Goal: Task Accomplishment & Management: Complete application form

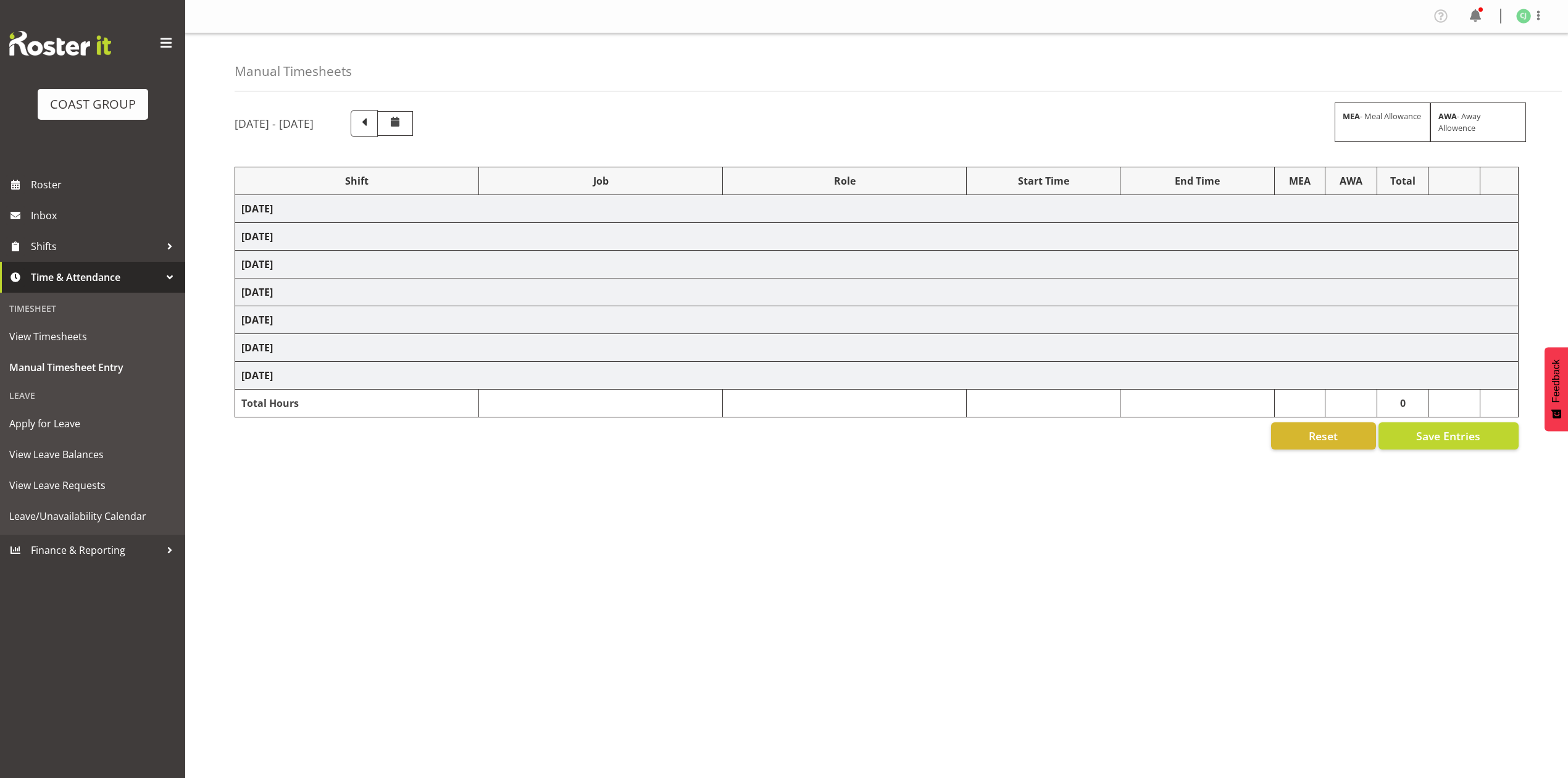
select select "10313"
select select "69"
select select "9993"
select select "8955"
select select "8653"
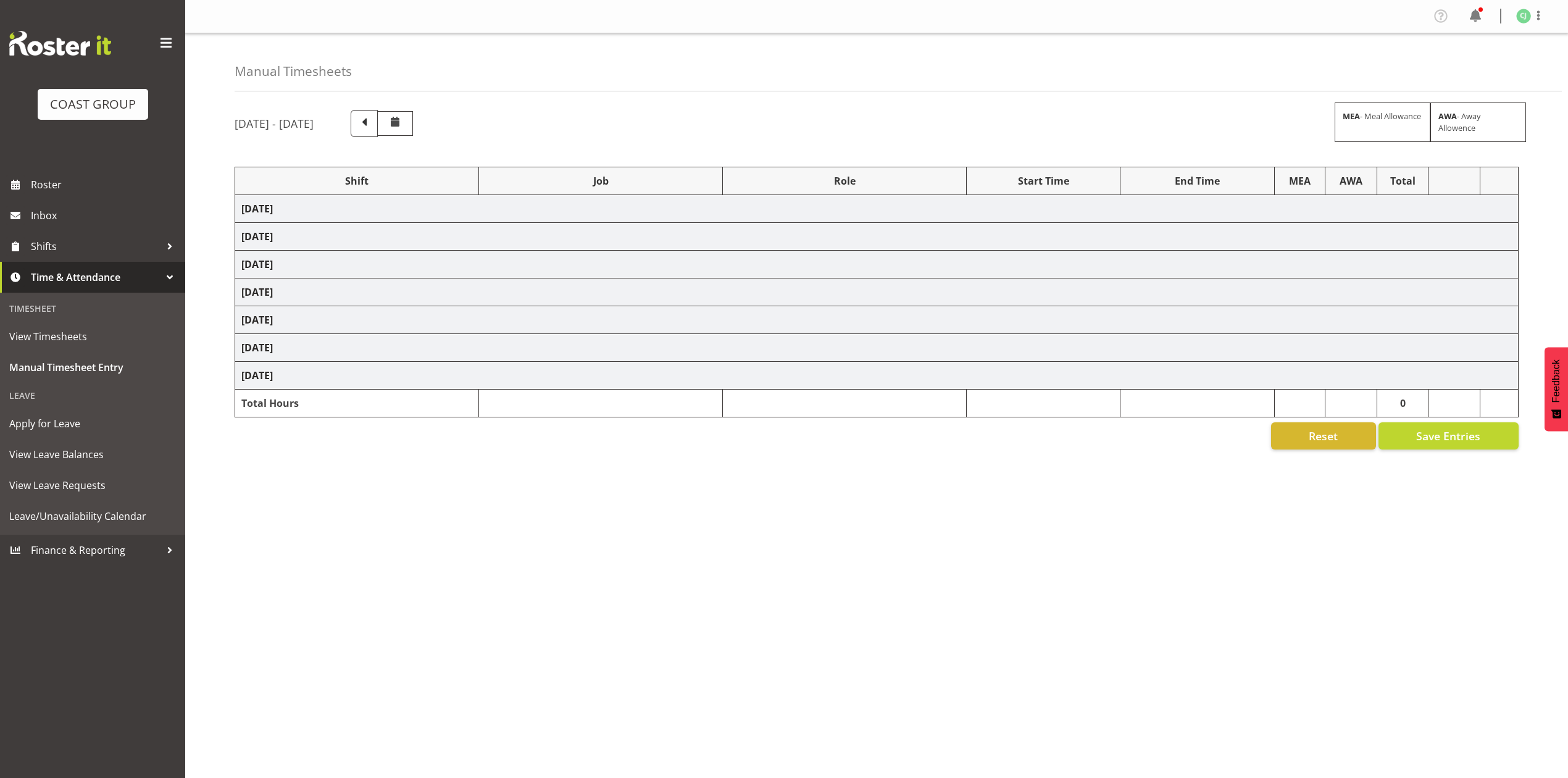
select select "69"
select select "8955"
select select "10395"
select select "9993"
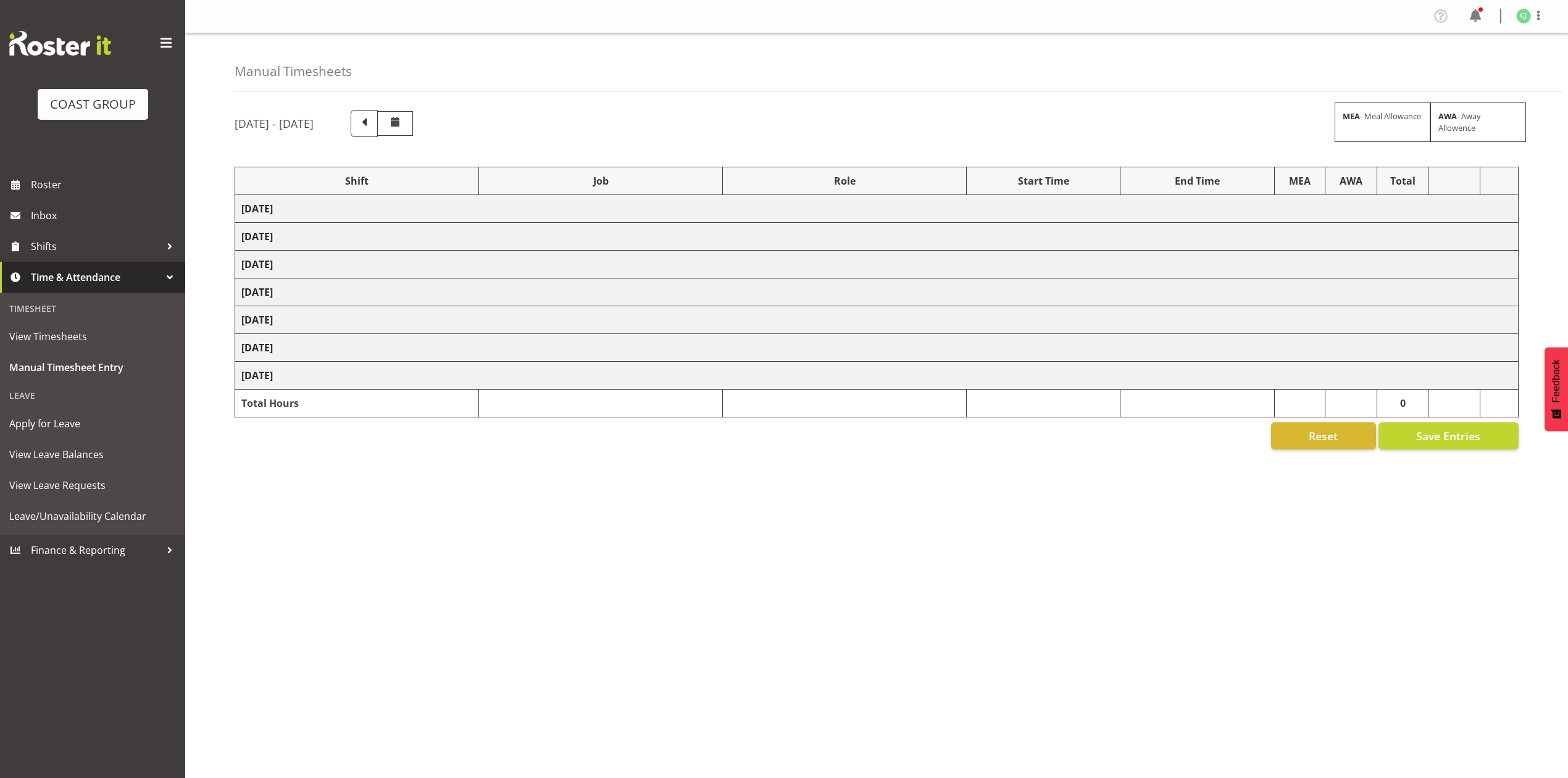
select select "10228"
select select "9900"
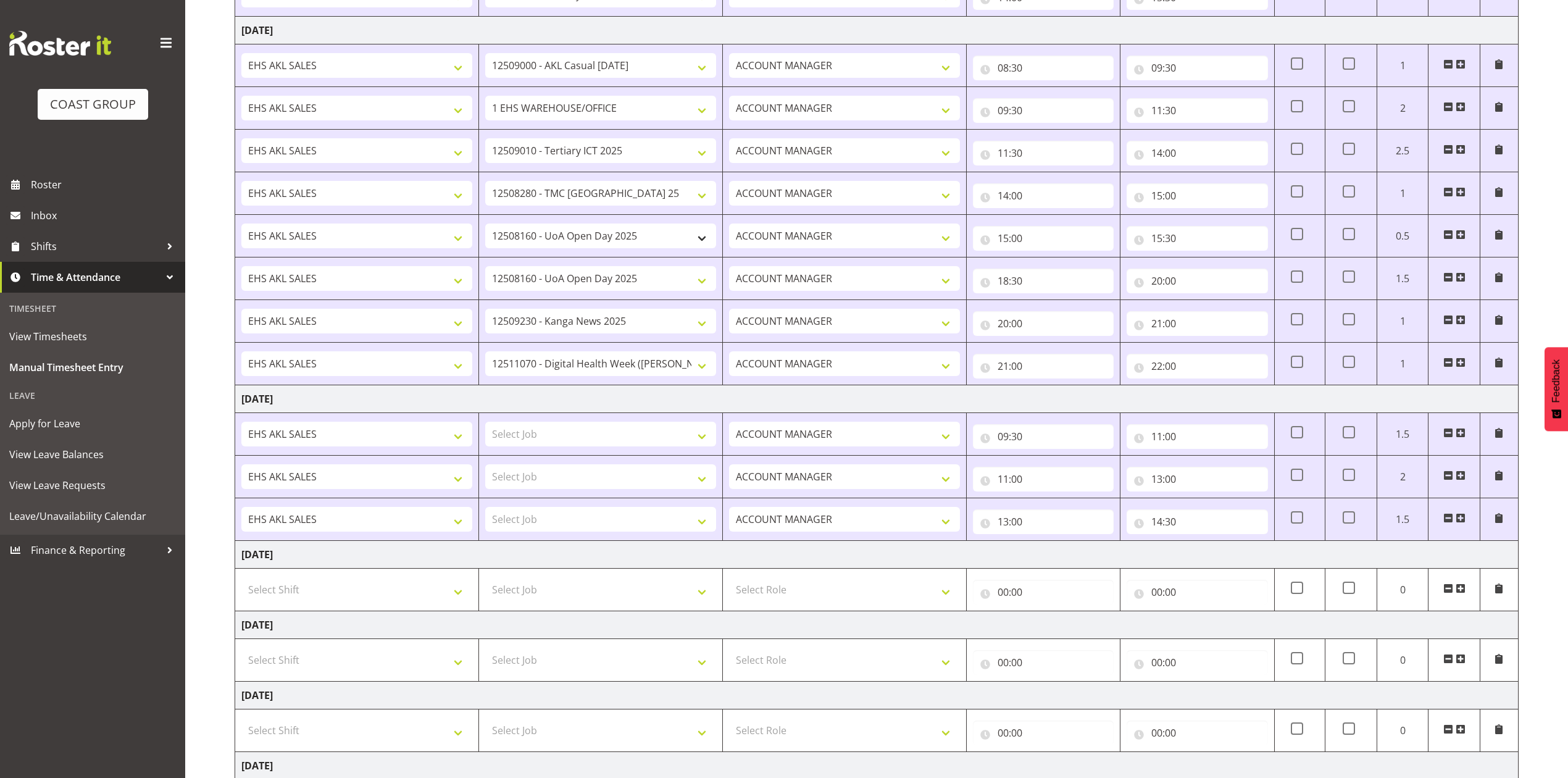
scroll to position [411, 0]
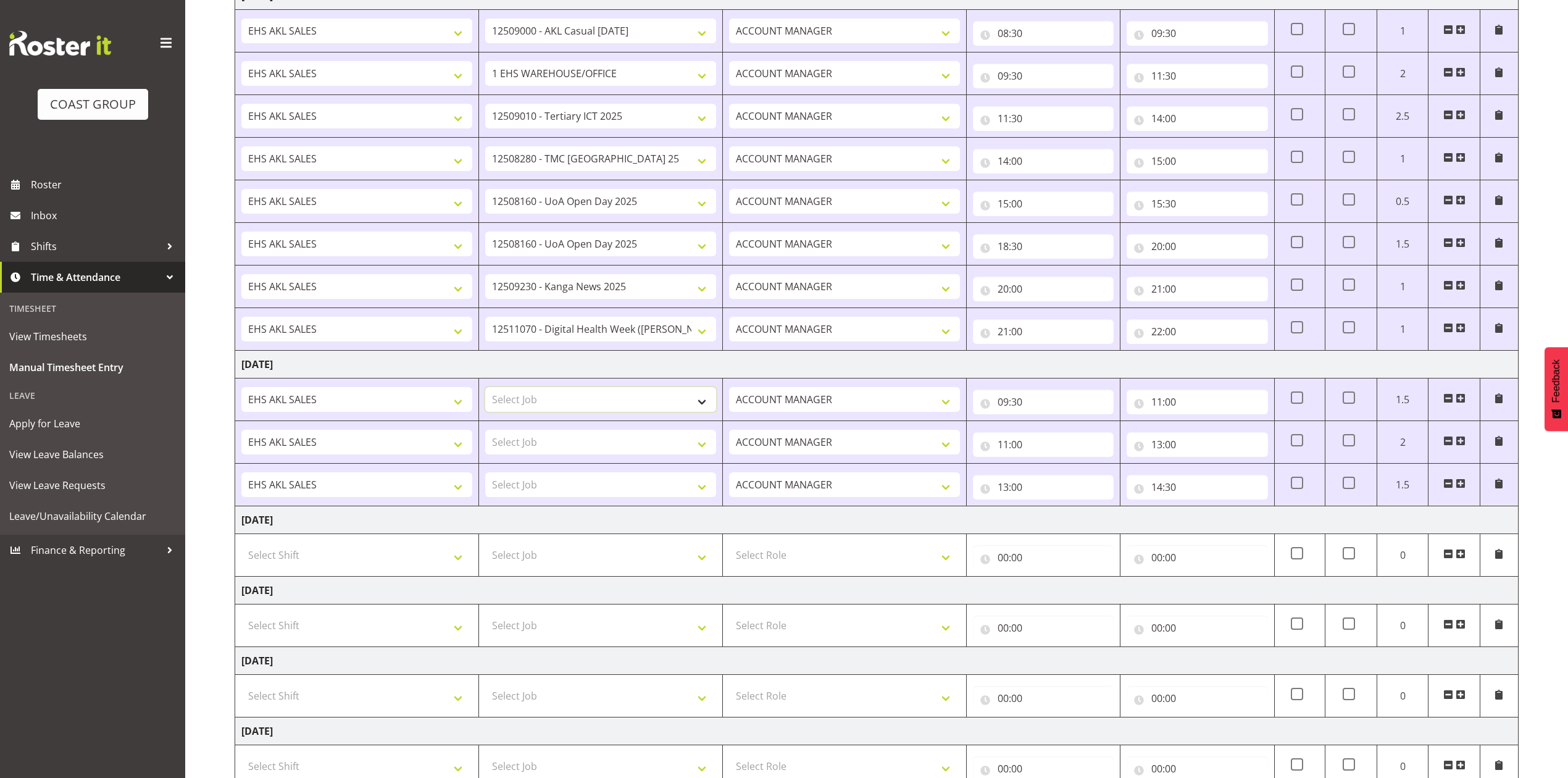
click at [668, 410] on select "Select Job 1 Carlton Events 1 [PERSON_NAME][GEOGRAPHIC_DATA] 1 [PERSON_NAME][GE…" at bounding box center [601, 399] width 231 height 25
select select "8955"
click at [485, 391] on select "Select Job 1 Carlton Events 1 [PERSON_NAME][GEOGRAPHIC_DATA] 1 [PERSON_NAME][GE…" at bounding box center [601, 399] width 231 height 25
click at [624, 445] on select "Select Job 1 Carlton Events 1 [PERSON_NAME][GEOGRAPHIC_DATA] 1 [PERSON_NAME][GE…" at bounding box center [601, 442] width 231 height 25
select select "9993"
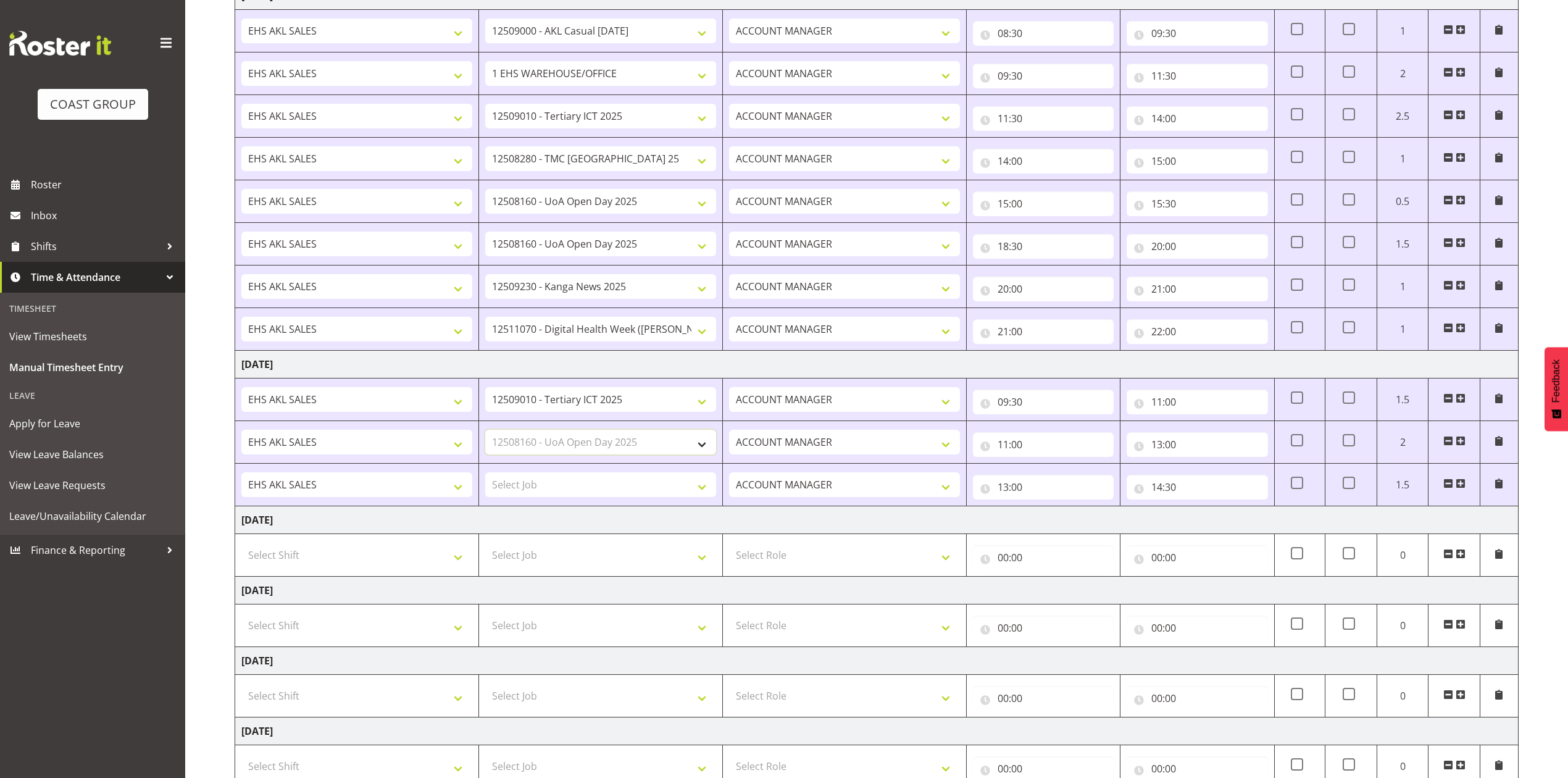
click at [485, 433] on select "Select Job 1 Carlton Events 1 [PERSON_NAME][GEOGRAPHIC_DATA] 1 [PERSON_NAME][GE…" at bounding box center [601, 442] width 231 height 25
click at [613, 489] on select "Select Job 1 Carlton Events 1 [PERSON_NAME][GEOGRAPHIC_DATA] 1 [PERSON_NAME][GE…" at bounding box center [601, 485] width 231 height 25
select select "10228"
click at [485, 477] on select "Select Job 1 Carlton Events 1 [PERSON_NAME][GEOGRAPHIC_DATA] 1 [PERSON_NAME][GE…" at bounding box center [601, 485] width 231 height 25
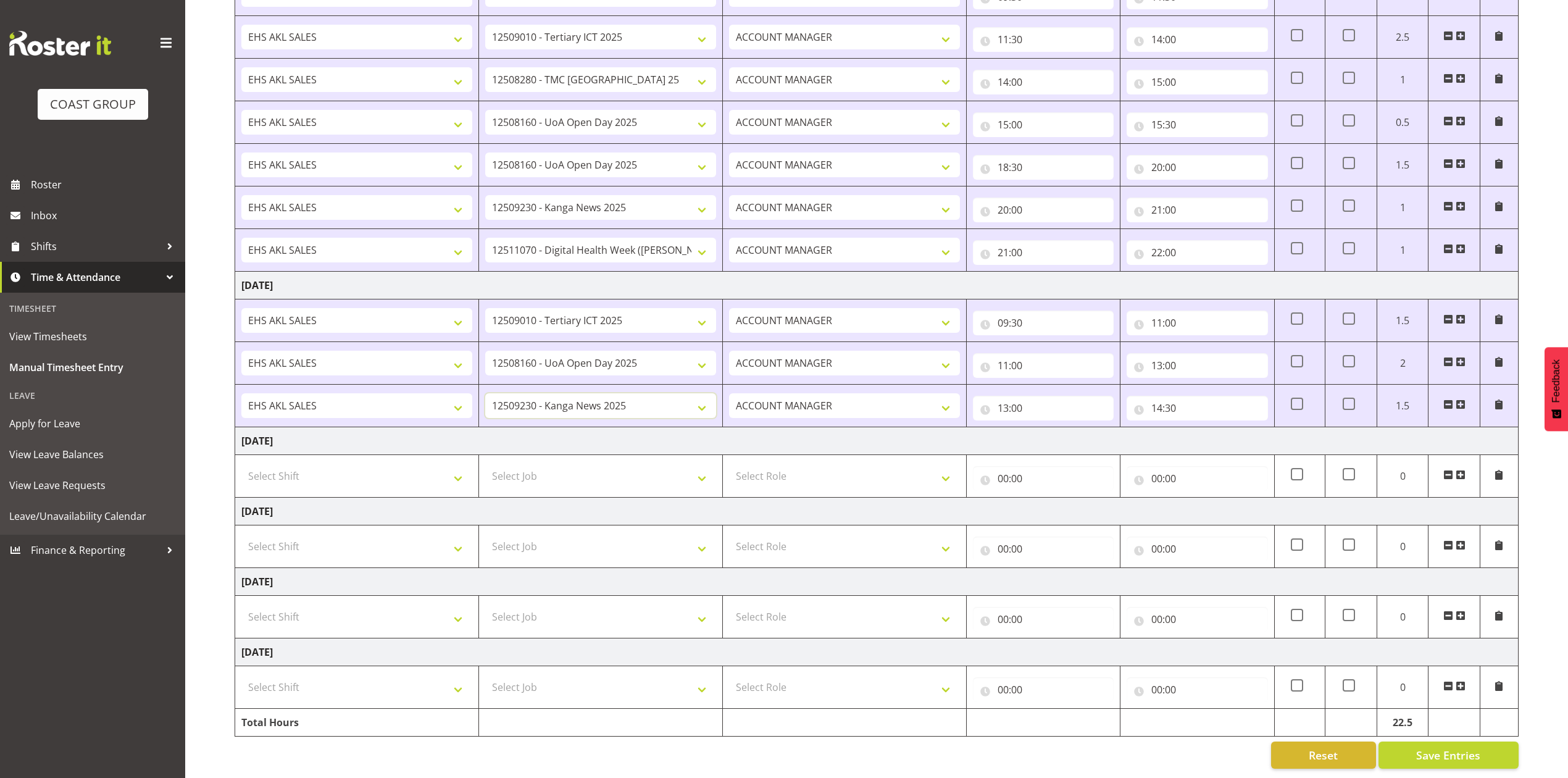
scroll to position [510, 0]
click at [1416, 742] on button "Save Entries" at bounding box center [1448, 755] width 140 height 27
click at [415, 606] on select "Select Shift EHS AKL SALES" at bounding box center [357, 617] width 231 height 25
select select "1327"
click at [242, 605] on select "Select Shift EHS AKL SALES" at bounding box center [357, 617] width 231 height 25
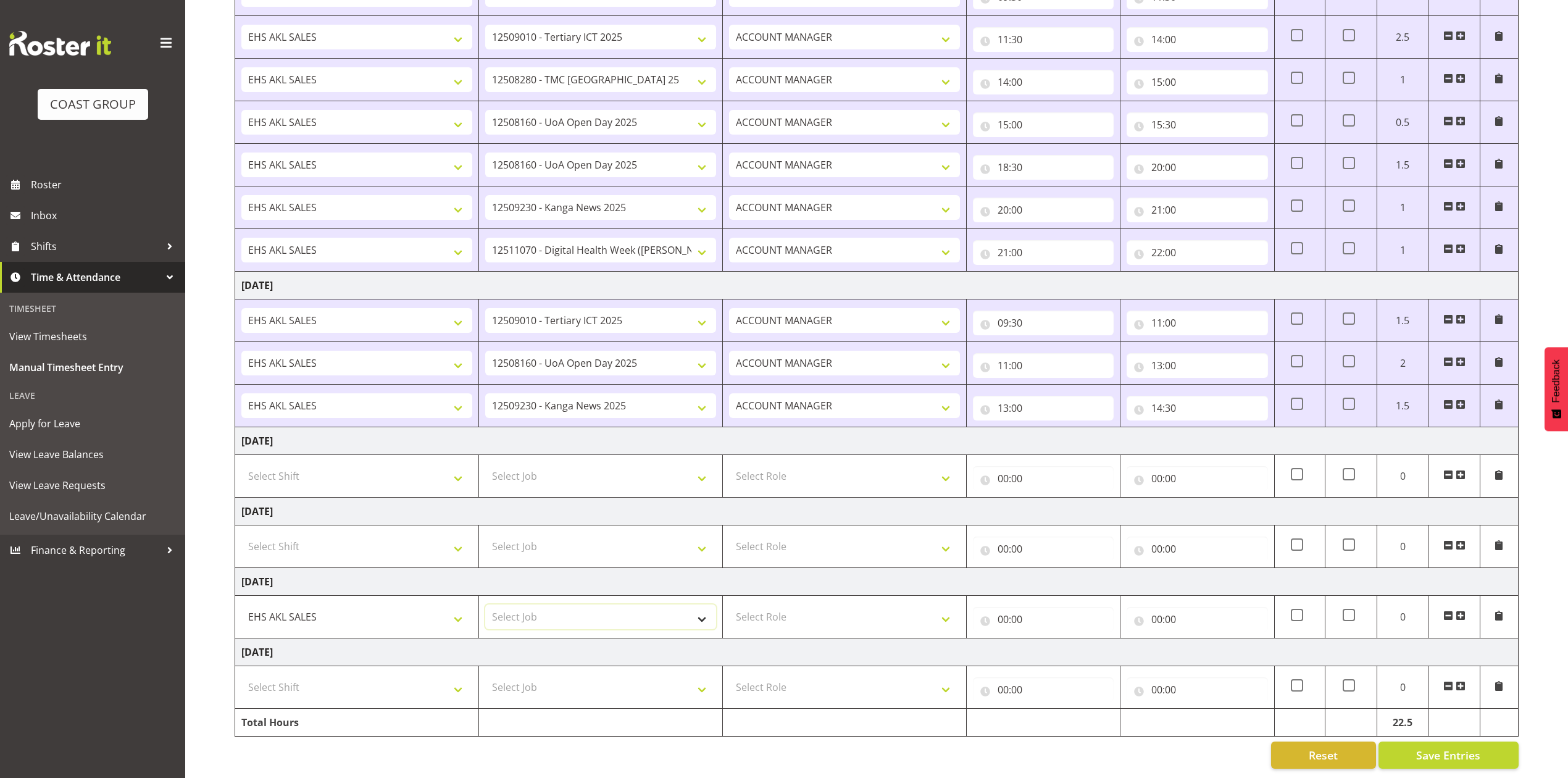
click at [567, 605] on select "Select Job 1 Carlton Events 1 [PERSON_NAME][GEOGRAPHIC_DATA] 1 [PERSON_NAME][GE…" at bounding box center [601, 617] width 231 height 25
drag, startPoint x: 835, startPoint y: 616, endPoint x: 836, endPoint y: 609, distance: 7.1
click at [835, 614] on td "Select Role ACCOUNT MANAGER Account Manager" at bounding box center [845, 617] width 244 height 43
click at [839, 608] on select "Select Role ACCOUNT MANAGER Account Manager" at bounding box center [844, 617] width 231 height 25
select select "197"
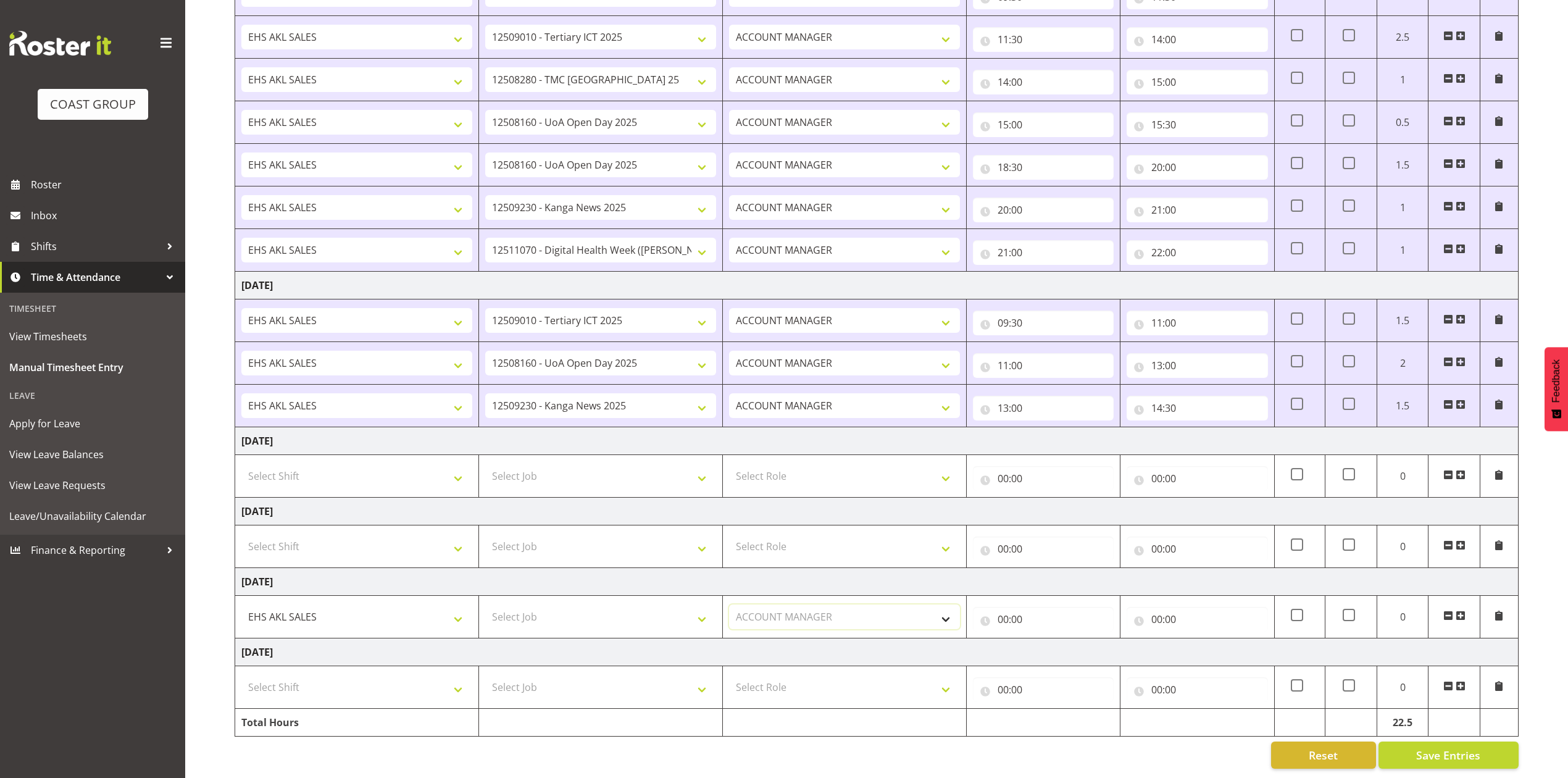
click at [729, 605] on select "Select Role ACCOUNT MANAGER Account Manager" at bounding box center [844, 617] width 231 height 25
click at [1007, 607] on input "00:00" at bounding box center [1043, 619] width 141 height 25
click at [1052, 640] on select "00 01 02 03 04 05 06 07 08 09 10 11 12 13 14 15 16 17 18 19 20 21 22 23" at bounding box center [1057, 651] width 28 height 25
select select "8"
click at [1043, 639] on select "00 01 02 03 04 05 06 07 08 09 10 11 12 13 14 15 16 17 18 19 20 21 22 23" at bounding box center [1057, 651] width 28 height 25
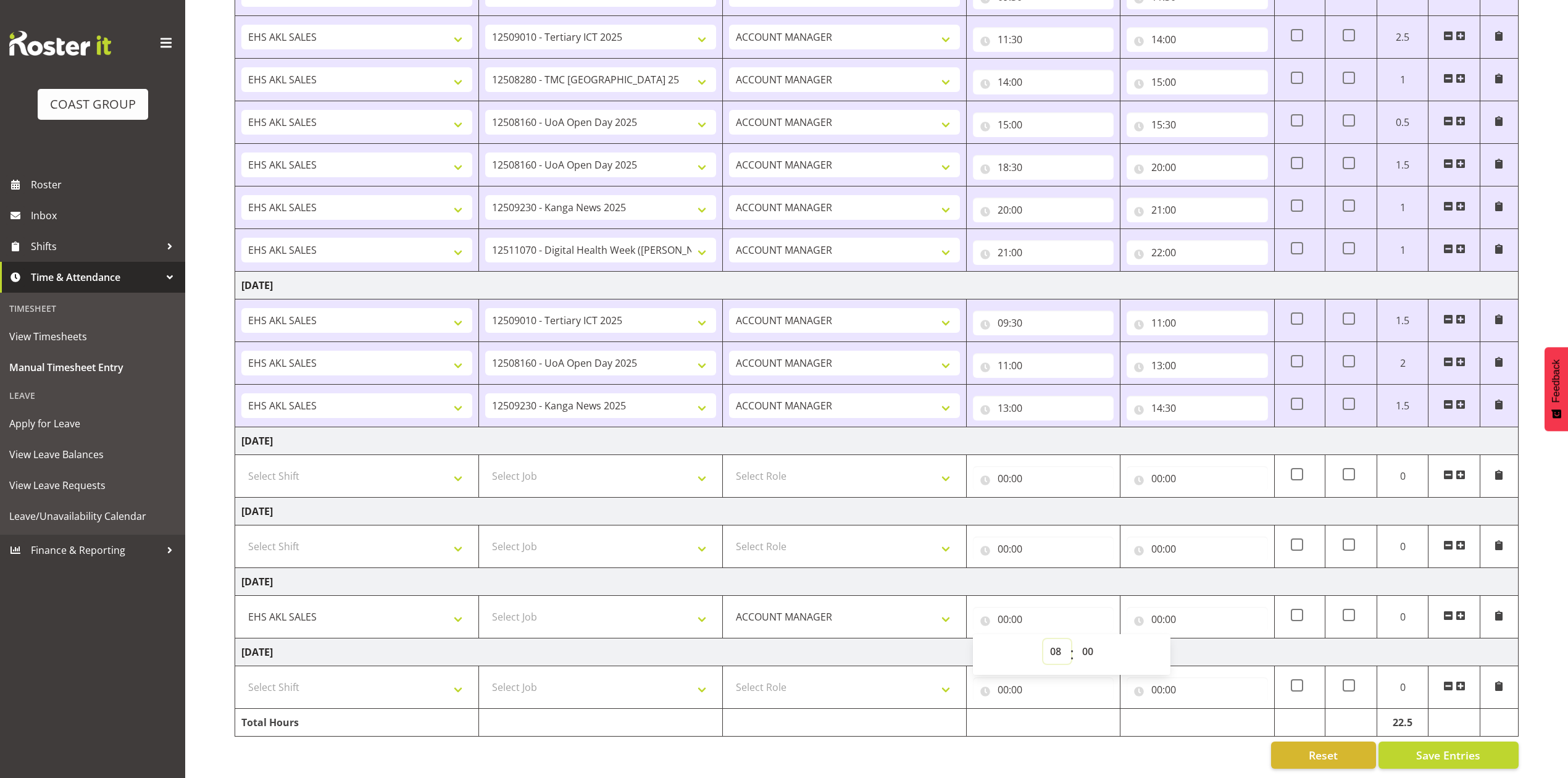
type input "08:00"
drag, startPoint x: 1090, startPoint y: 640, endPoint x: 1090, endPoint y: 628, distance: 12.0
click at [1090, 640] on select "00 01 02 03 04 05 06 07 08 09 10 11 12 13 14 15 16 17 18 19 20 21 22 23 24 25 2…" at bounding box center [1090, 651] width 28 height 25
select select "30"
click at [1076, 639] on select "00 01 02 03 04 05 06 07 08 09 10 11 12 13 14 15 16 17 18 19 20 21 22 23 24 25 2…" at bounding box center [1090, 651] width 28 height 25
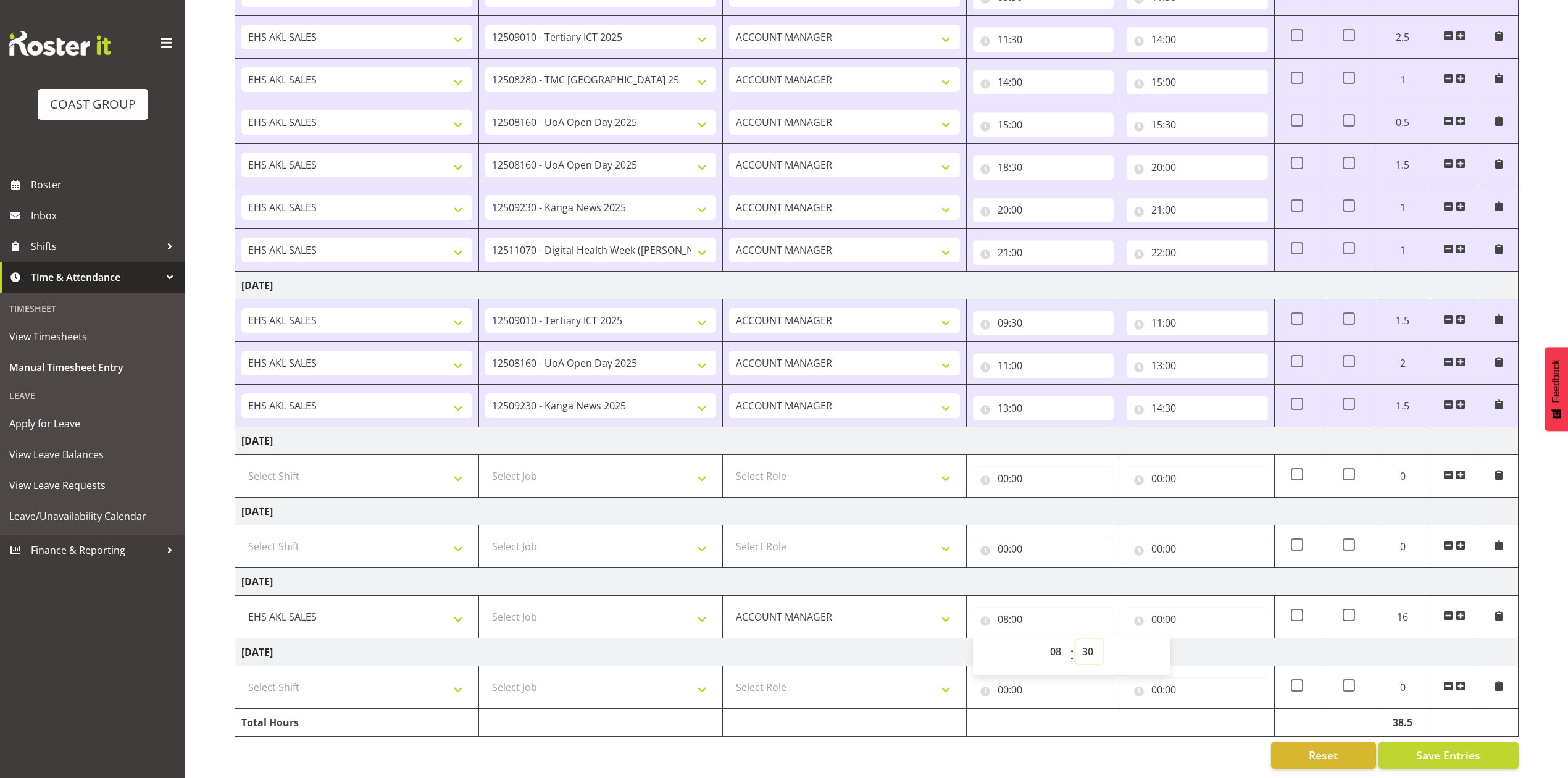
type input "08:30"
click at [1160, 607] on input "00:00" at bounding box center [1197, 619] width 141 height 25
click at [1210, 639] on select "00 01 02 03 04 05 06 07 08 09 10 11 12 13 14 15 16 17 18 19 20 21 22 23" at bounding box center [1211, 651] width 28 height 25
select select "10"
click at [1197, 639] on select "00 01 02 03 04 05 06 07 08 09 10 11 12 13 14 15 16 17 18 19 20 21 22 23" at bounding box center [1211, 651] width 28 height 25
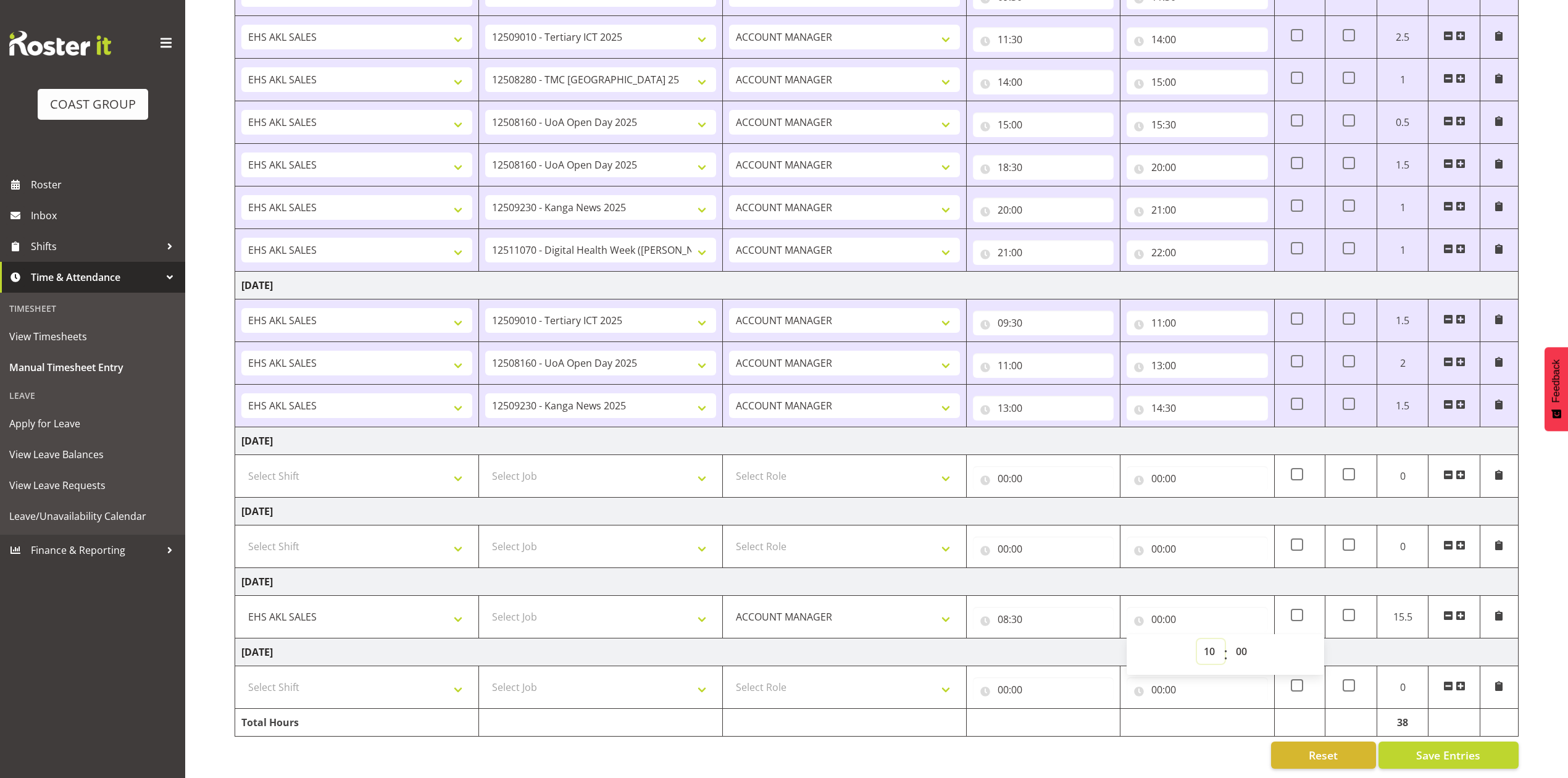
type input "10:00"
click at [1463, 611] on span at bounding box center [1461, 616] width 10 height 10
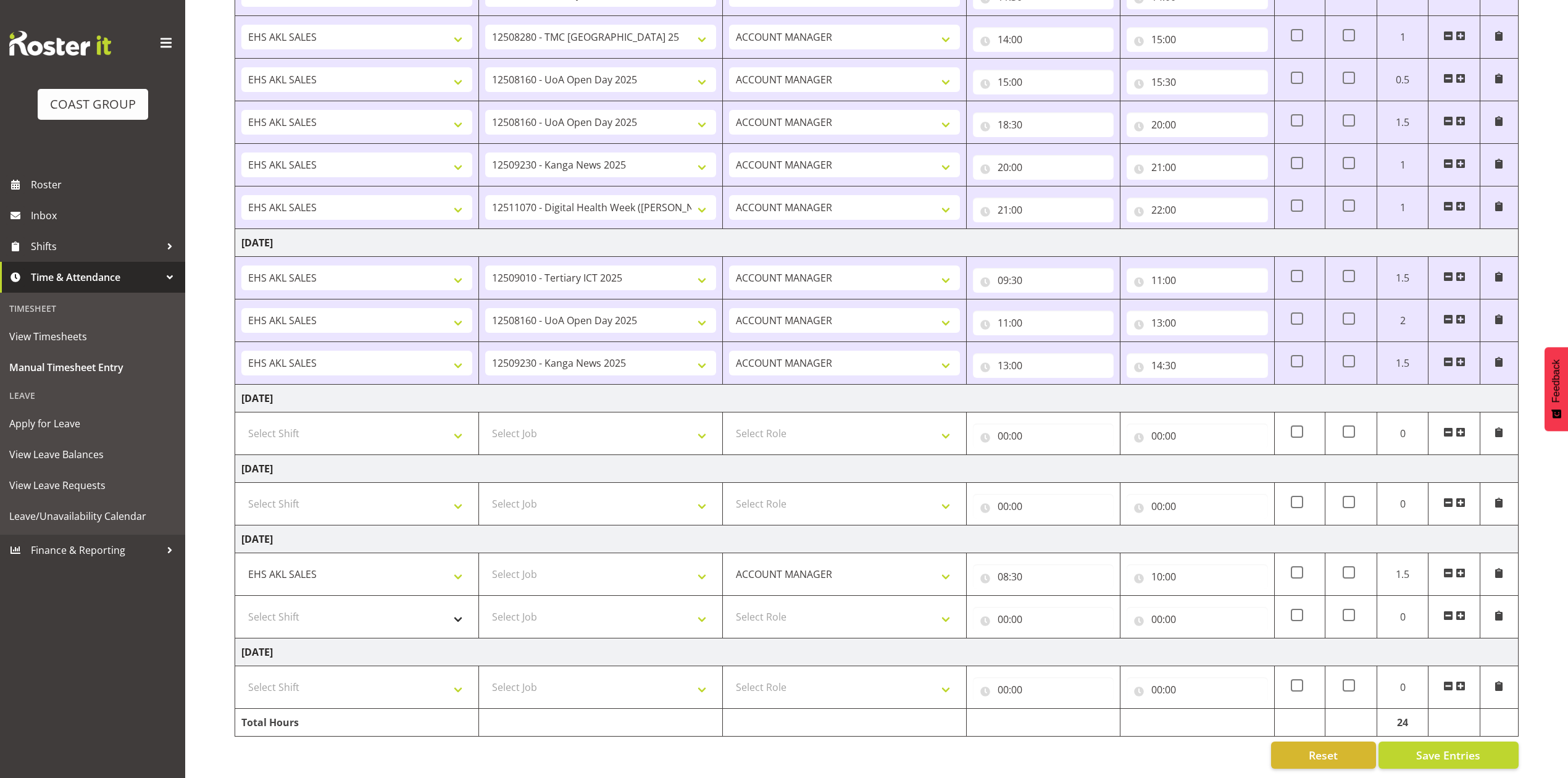
scroll to position [552, 0]
drag, startPoint x: 378, startPoint y: 604, endPoint x: 382, endPoint y: 612, distance: 8.9
click at [378, 605] on select "Select Shift EHS AKL SALES" at bounding box center [357, 617] width 231 height 25
select select "1327"
click at [242, 605] on select "Select Shift EHS AKL SALES" at bounding box center [357, 617] width 231 height 25
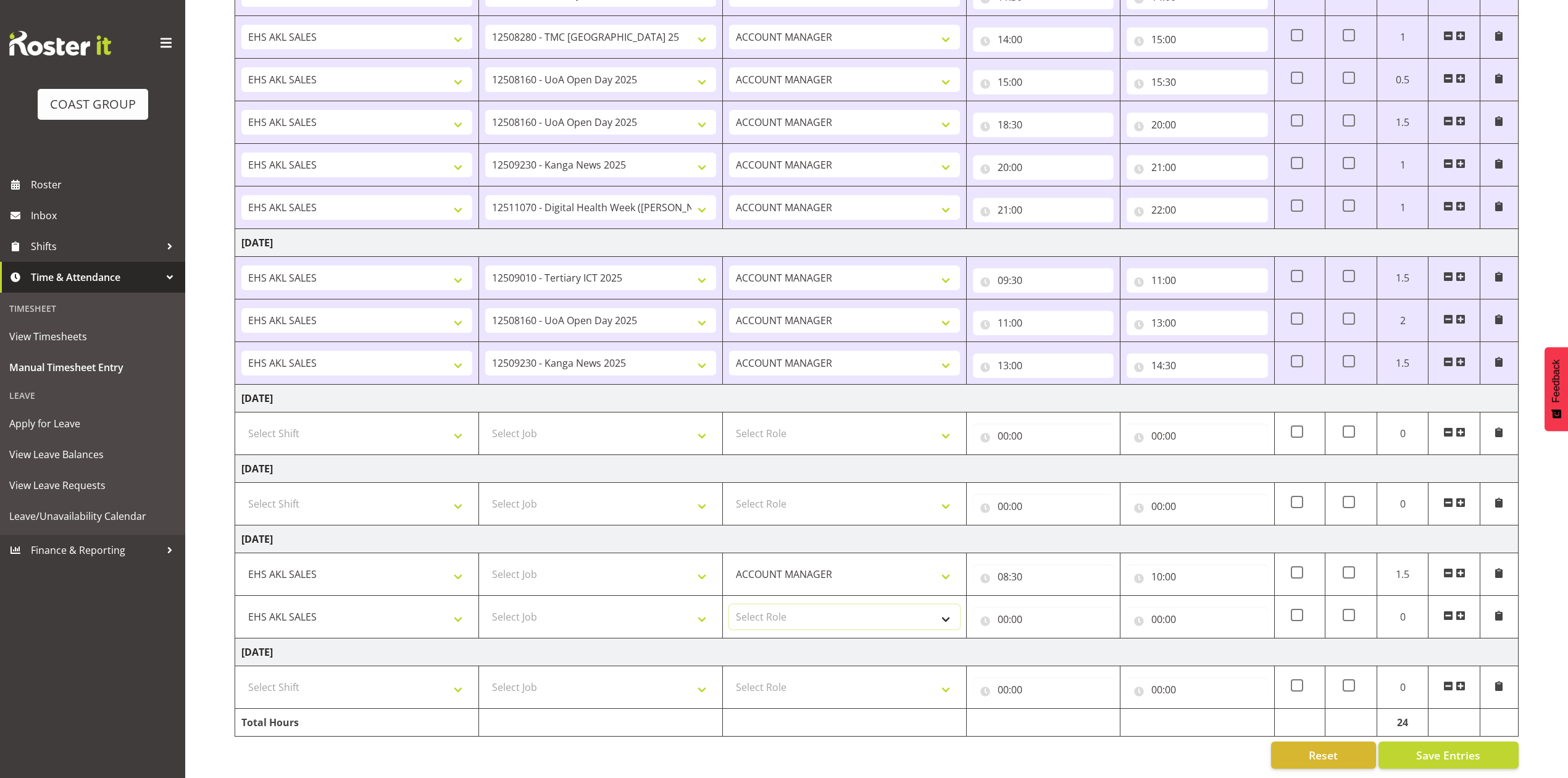
click at [788, 605] on select "Select Role ACCOUNT MANAGER Account Manager" at bounding box center [844, 617] width 231 height 25
select select "197"
click at [729, 605] on select "Select Role ACCOUNT MANAGER Account Manager" at bounding box center [844, 617] width 231 height 25
click at [1003, 607] on input "00:00" at bounding box center [1043, 619] width 141 height 25
click at [1053, 639] on select "00 01 02 03 04 05 06 07 08 09 10 11 12 13 14 15 16 17 18 19 20 21 22 23" at bounding box center [1057, 651] width 28 height 25
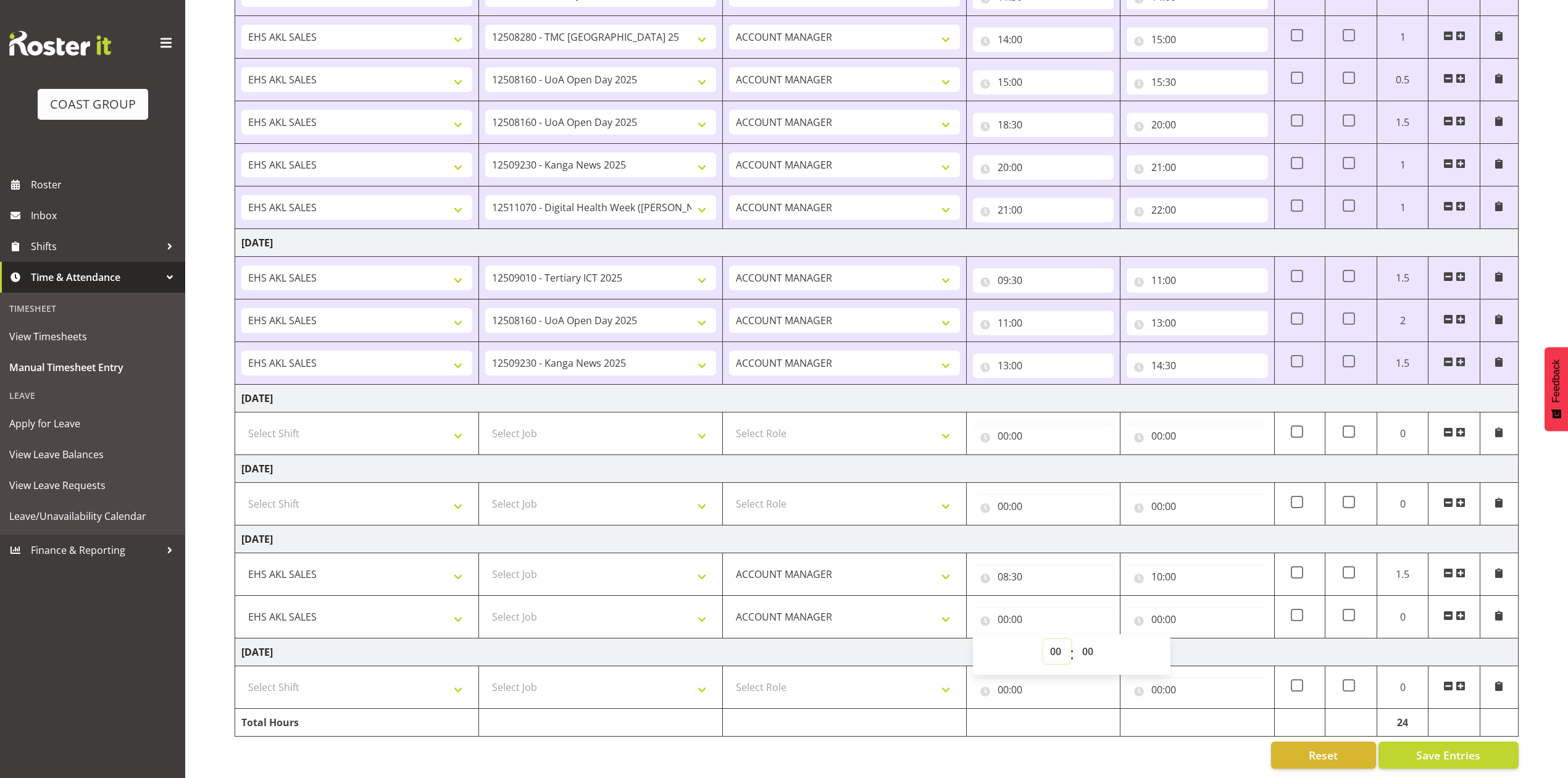
select select "10"
click at [1043, 639] on select "00 01 02 03 04 05 06 07 08 09 10 11 12 13 14 15 16 17 18 19 20 21 22 23" at bounding box center [1057, 651] width 28 height 25
type input "10:00"
click at [1159, 607] on input "00:00" at bounding box center [1197, 619] width 141 height 25
click at [1206, 639] on select "00 01 02 03 04 05 06 07 08 09 10 11 12 13 14 15 16 17 18 19 20 21 22 23" at bounding box center [1211, 651] width 28 height 25
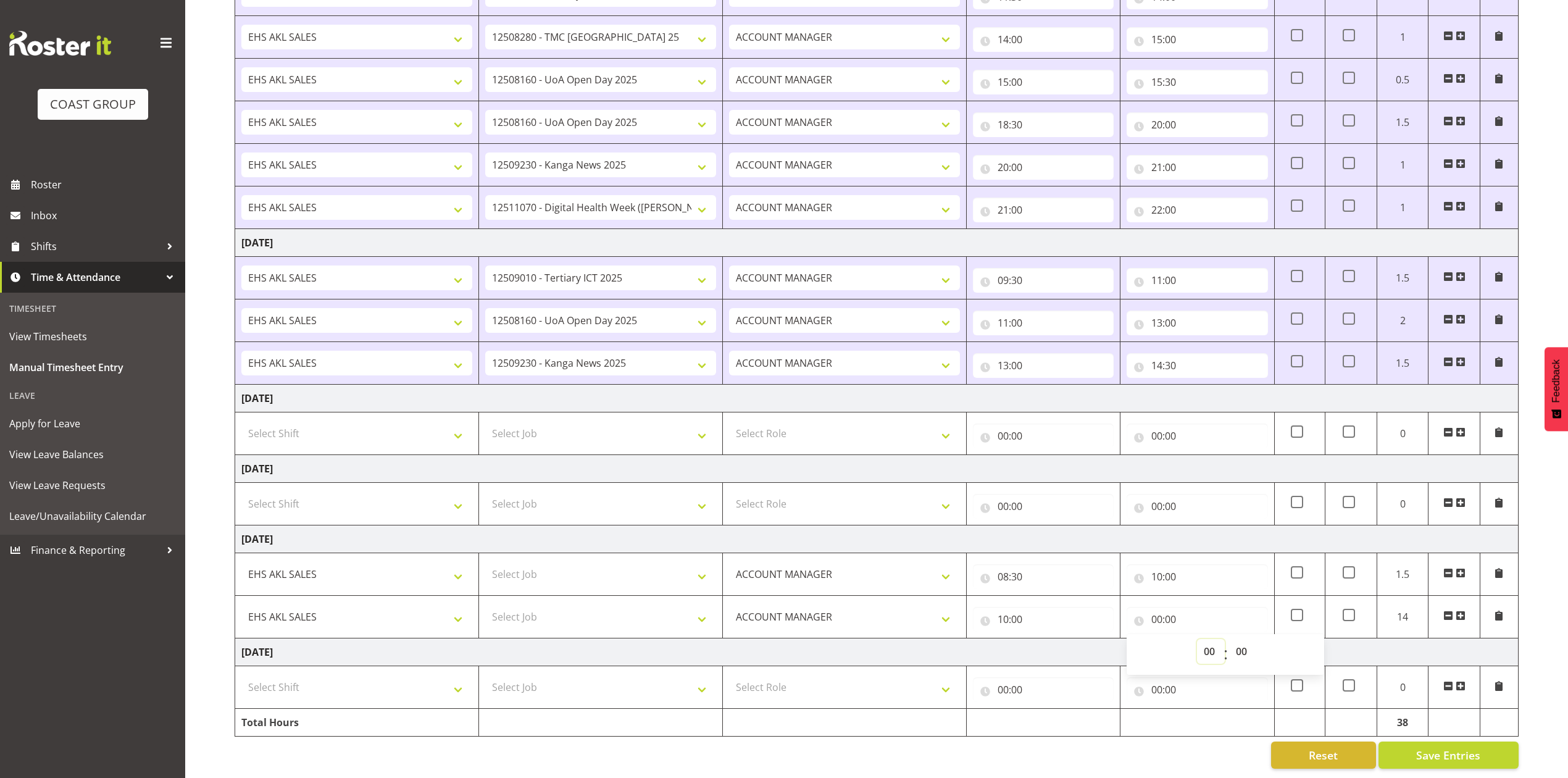
select select "12"
click at [1197, 639] on select "00 01 02 03 04 05 06 07 08 09 10 11 12 13 14 15 16 17 18 19 20 21 22 23" at bounding box center [1211, 651] width 28 height 25
type input "12:00"
click at [1463, 611] on span at bounding box center [1461, 616] width 10 height 10
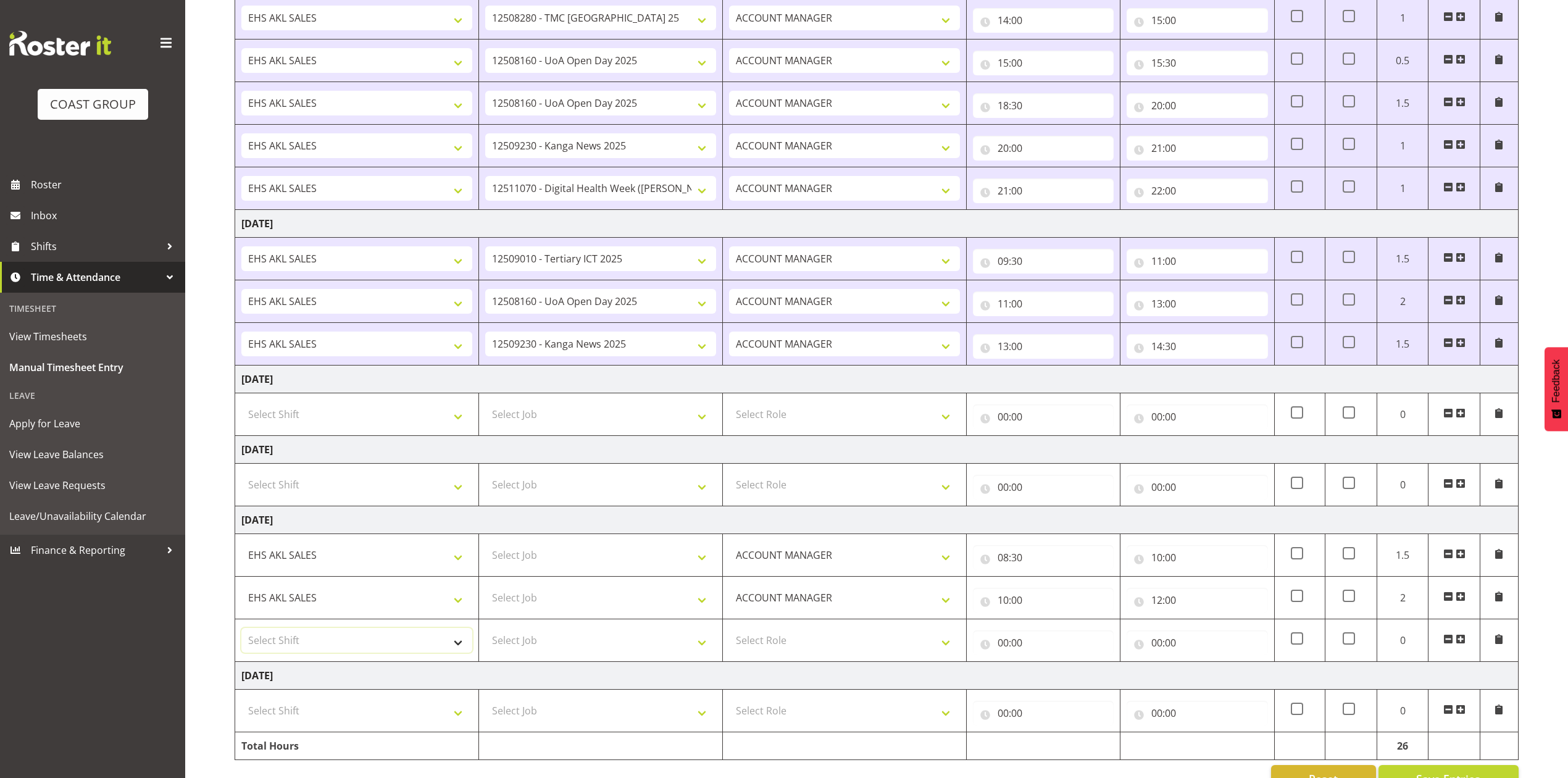
click at [391, 641] on select "Select Shift EHS AKL SALES" at bounding box center [357, 640] width 231 height 25
select select "1327"
click at [242, 634] on select "Select Shift EHS AKL SALES" at bounding box center [357, 640] width 231 height 25
click at [825, 646] on select "Select Role ACCOUNT MANAGER Account Manager" at bounding box center [844, 640] width 231 height 25
select select "197"
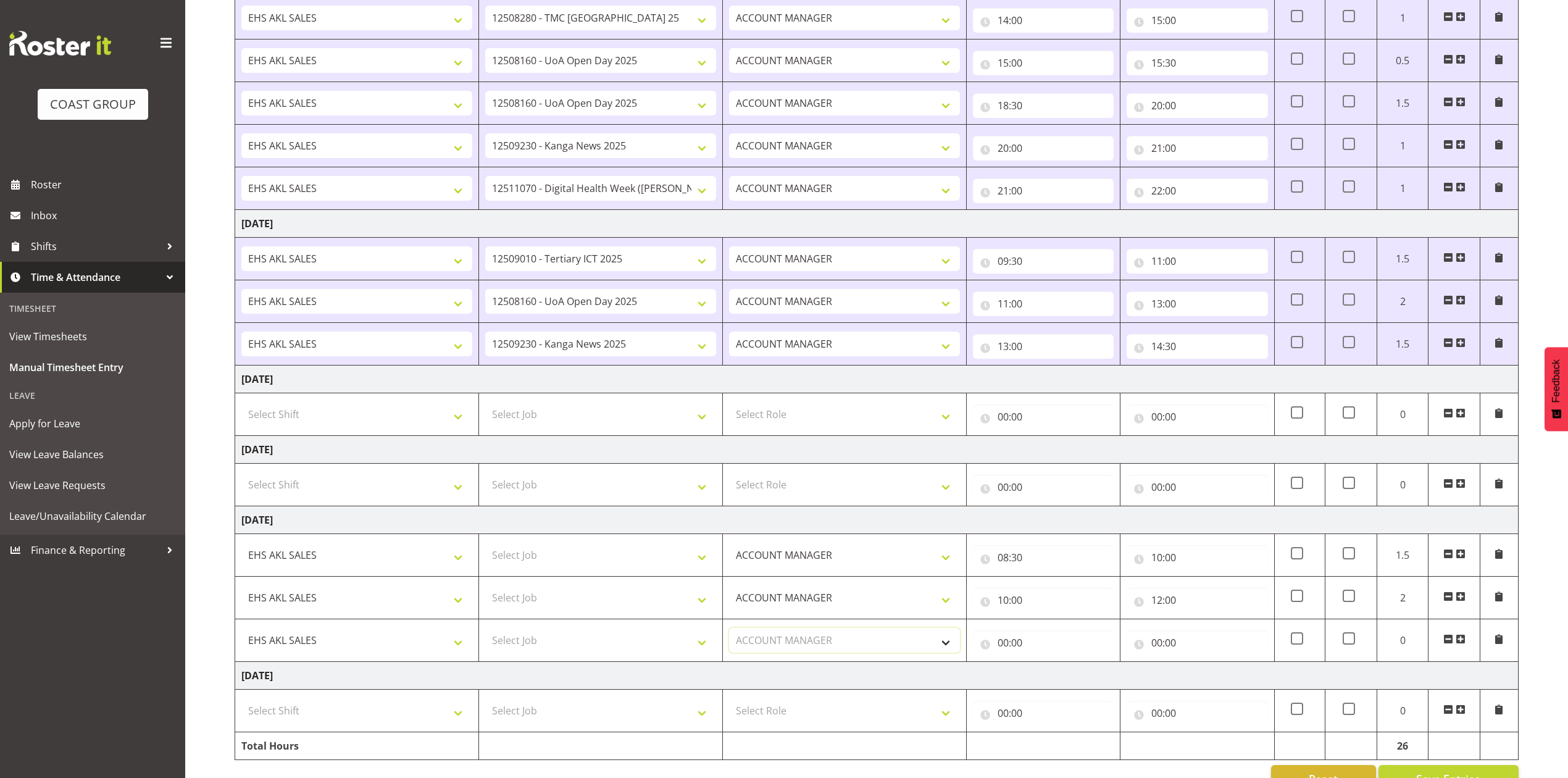
click at [729, 634] on select "Select Role ACCOUNT MANAGER Account Manager" at bounding box center [844, 640] width 231 height 25
click at [1007, 649] on input "00:00" at bounding box center [1043, 643] width 141 height 25
drag, startPoint x: 1053, startPoint y: 681, endPoint x: 1050, endPoint y: 673, distance: 8.5
click at [1053, 681] on select "00 01 02 03 04 05 06 07 08 09 10 11 12 13 14 15 16 17 18 19 20 21 22 23" at bounding box center [1057, 675] width 28 height 25
select select "12"
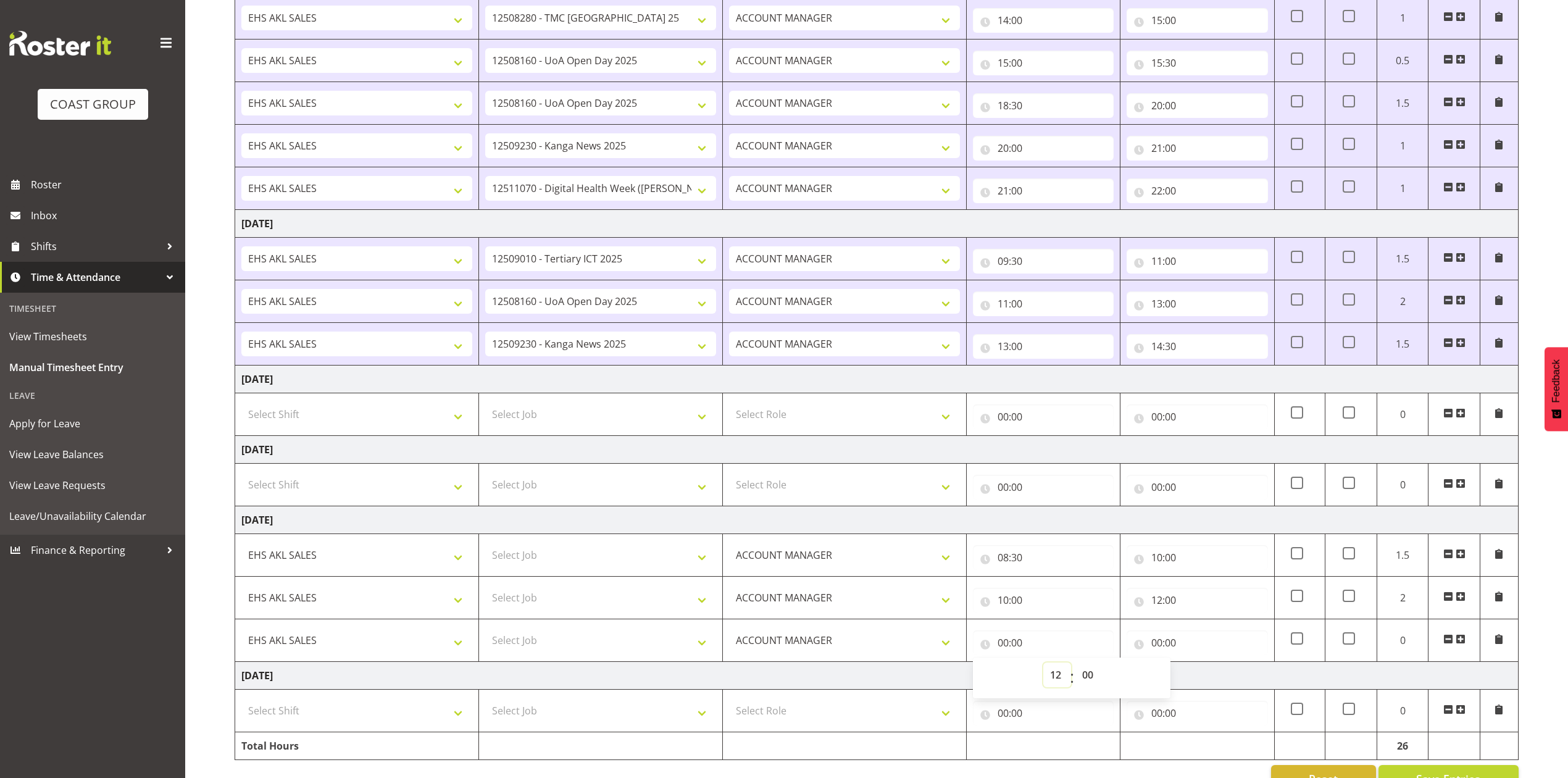
click at [1043, 668] on select "00 01 02 03 04 05 06 07 08 09 10 11 12 13 14 15 16 17 18 19 20 21 22 23" at bounding box center [1057, 675] width 28 height 25
type input "12:00"
click at [1158, 647] on input "00:00" at bounding box center [1197, 643] width 141 height 25
drag, startPoint x: 1206, startPoint y: 676, endPoint x: 1203, endPoint y: 669, distance: 7.6
click at [1204, 676] on select "00 01 02 03 04 05 06 07 08 09 10 11 12 13 14 15 16 17 18 19 20 21 22 23" at bounding box center [1211, 675] width 28 height 25
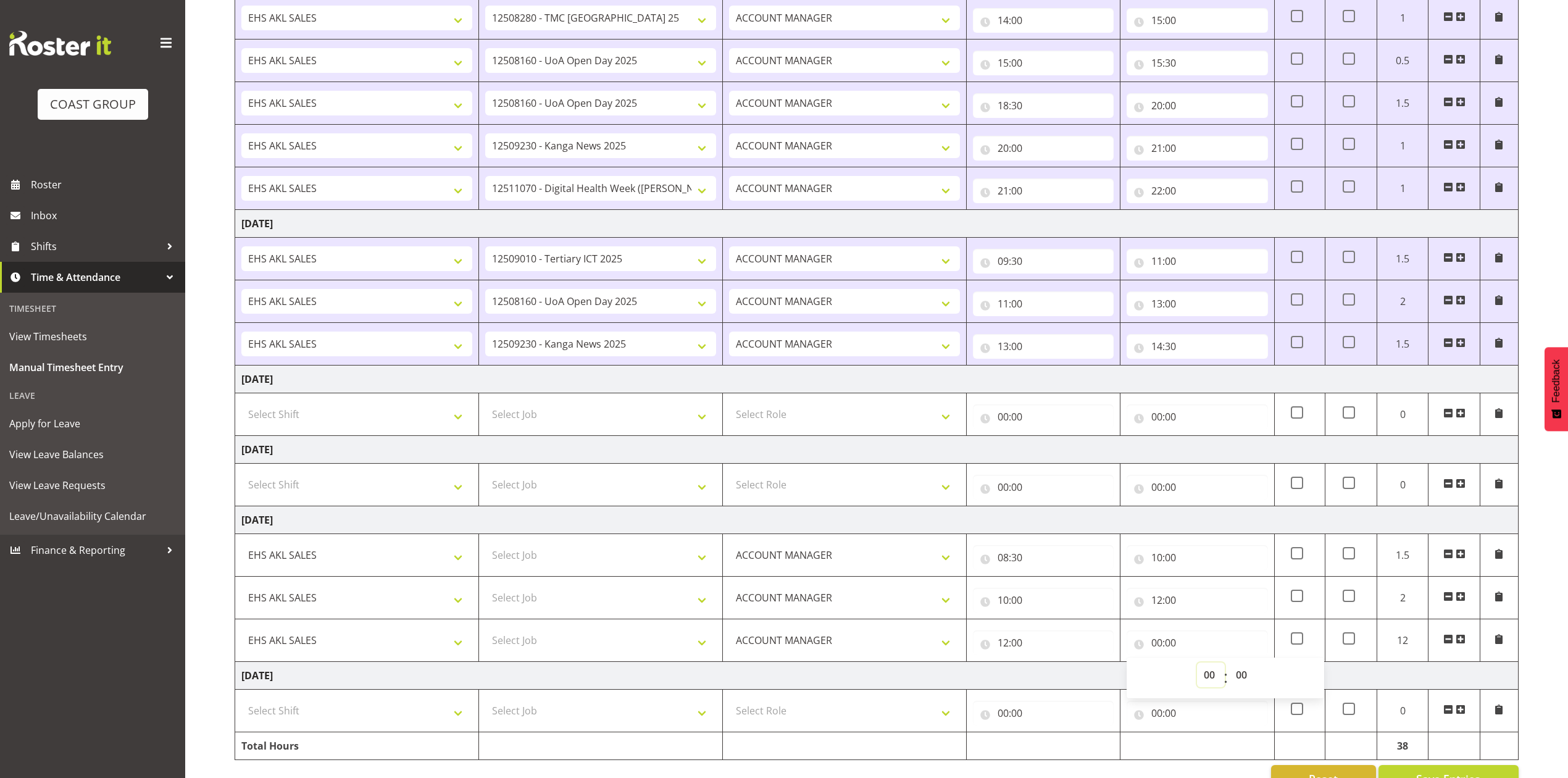
select select "14"
click at [1197, 668] on select "00 01 02 03 04 05 06 07 08 09 10 11 12 13 14 15 16 17 18 19 20 21 22 23" at bounding box center [1211, 675] width 28 height 25
type input "14:00"
drag, startPoint x: 1463, startPoint y: 645, endPoint x: 989, endPoint y: 599, distance: 476.2
click at [1463, 644] on span at bounding box center [1461, 640] width 10 height 10
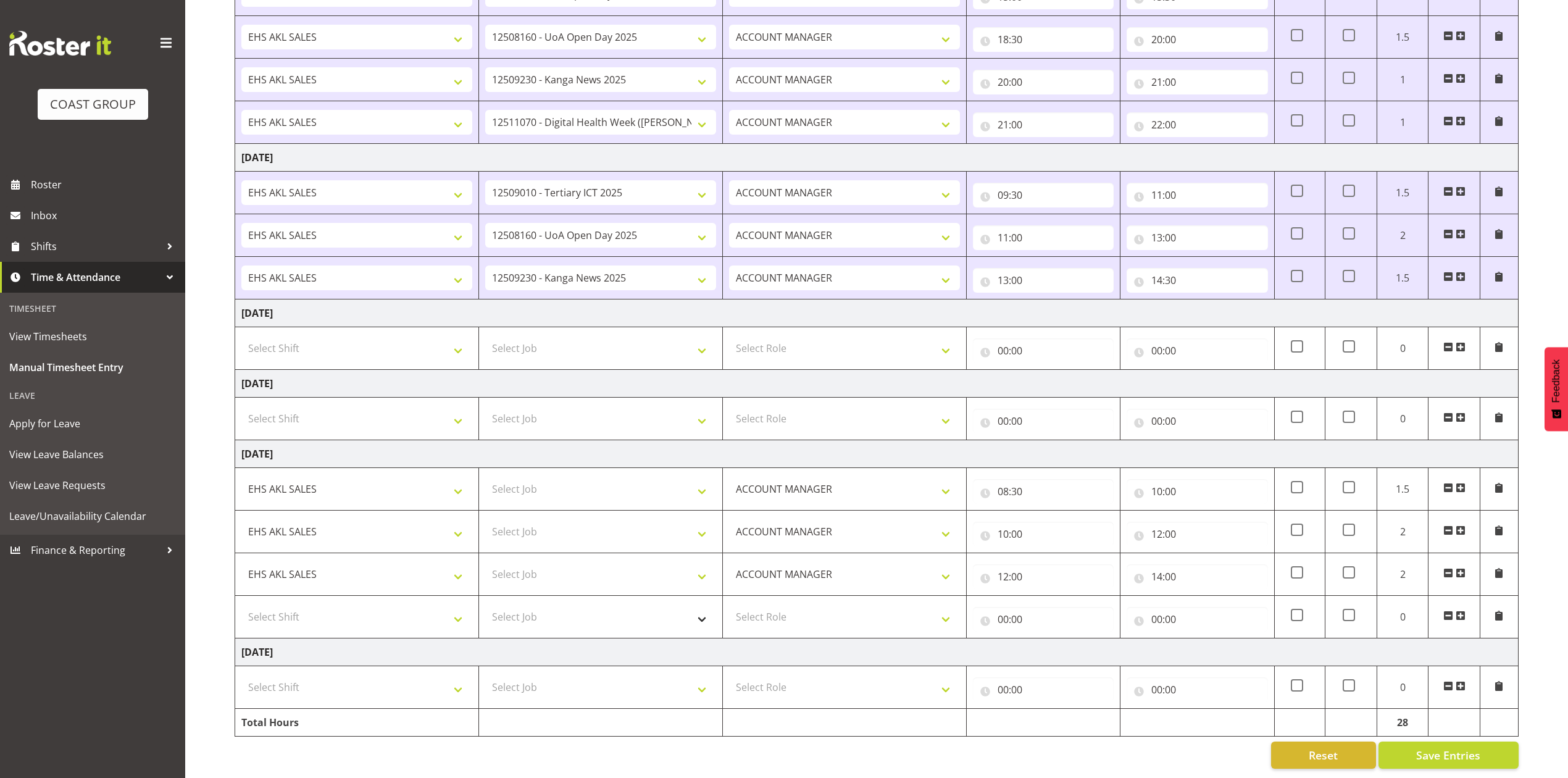
scroll to position [638, 0]
click at [400, 608] on select "Select Shift EHS AKL SALES" at bounding box center [357, 617] width 231 height 25
select select "1327"
click at [242, 605] on select "Select Shift EHS AKL SALES" at bounding box center [357, 617] width 231 height 25
click at [805, 605] on select "Select Role ACCOUNT MANAGER Account Manager" at bounding box center [844, 617] width 231 height 25
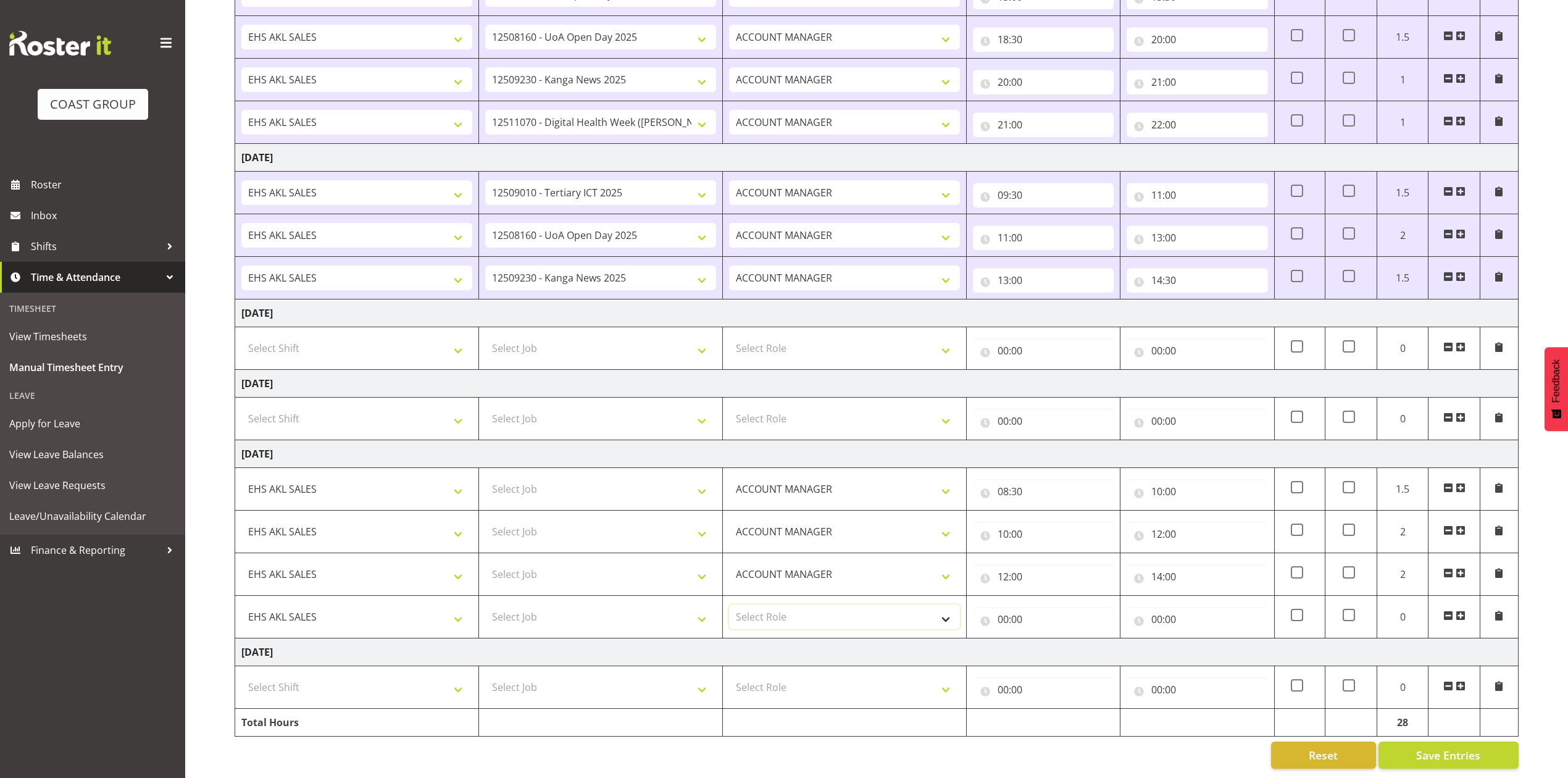
select select "197"
click at [729, 605] on select "Select Role ACCOUNT MANAGER Account Manager" at bounding box center [844, 617] width 231 height 25
click at [1010, 607] on input "00:00" at bounding box center [1043, 619] width 141 height 25
drag, startPoint x: 1054, startPoint y: 638, endPoint x: 1053, endPoint y: 626, distance: 12.0
click at [1053, 639] on select "00 01 02 03 04 05 06 07 08 09 10 11 12 13 14 15 16 17 18 19 20 21 22 23" at bounding box center [1057, 651] width 28 height 25
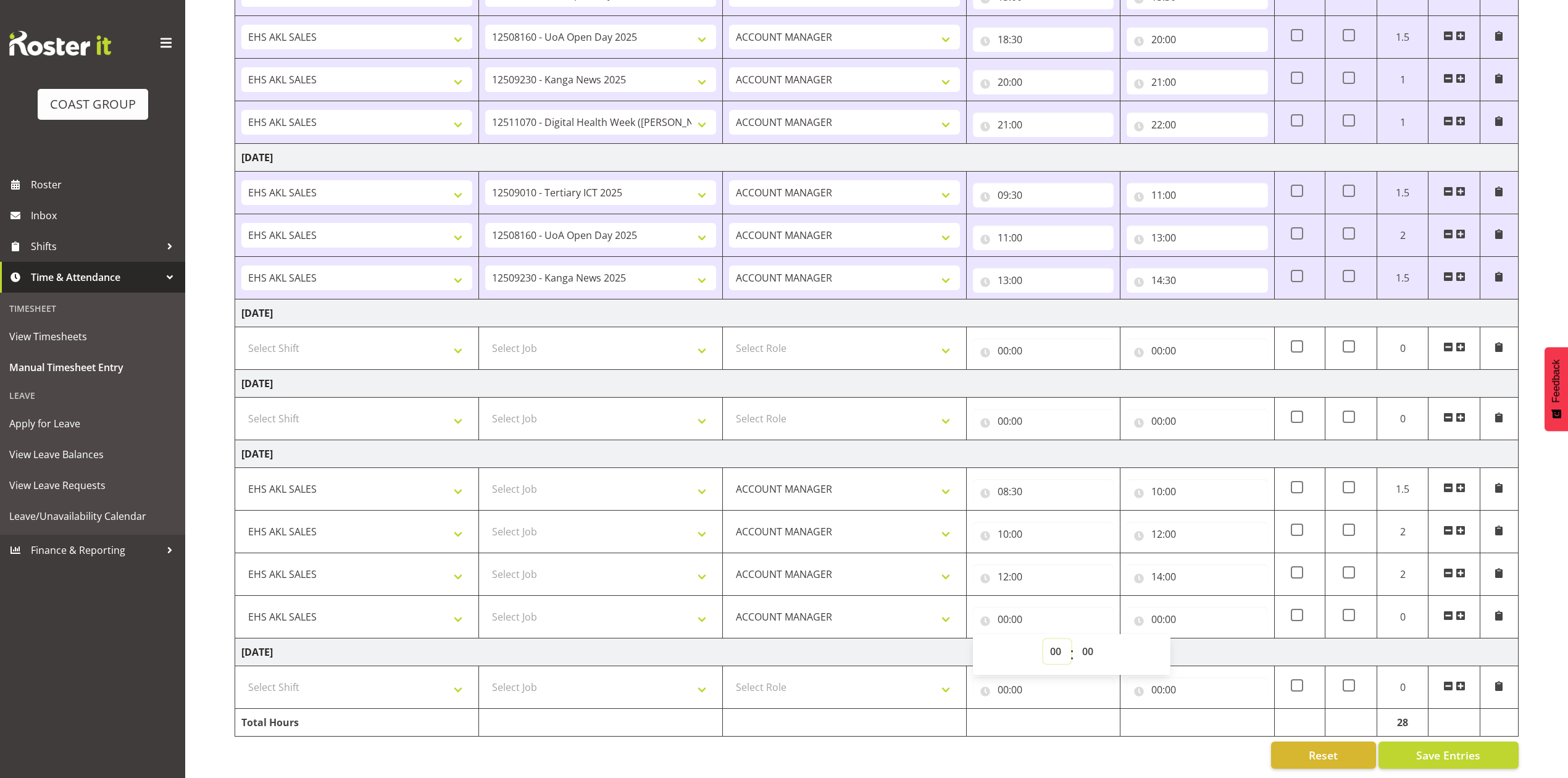
select select "14"
click at [1043, 639] on select "00 01 02 03 04 05 06 07 08 09 10 11 12 13 14 15 16 17 18 19 20 21 22 23" at bounding box center [1057, 651] width 28 height 25
type input "14:00"
click at [1156, 607] on input "00:00" at bounding box center [1197, 619] width 141 height 25
click at [1201, 639] on select "00 01 02 03 04 05 06 07 08 09 10 11 12 13 14 15 16 17 18 19 20 21 22 23" at bounding box center [1211, 651] width 28 height 25
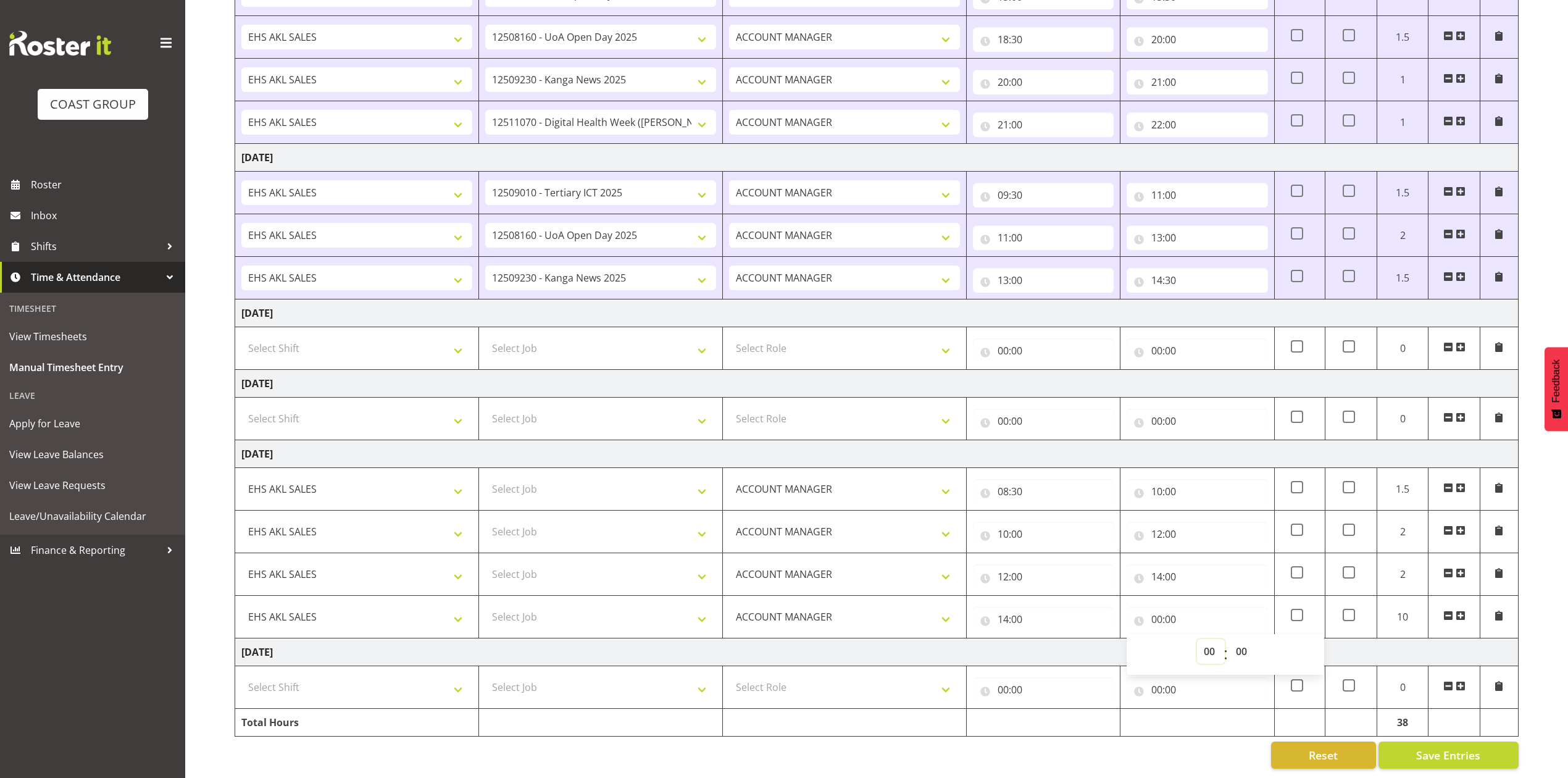
select select "15"
click at [1197, 639] on select "00 01 02 03 04 05 06 07 08 09 10 11 12 13 14 15 16 17 18 19 20 21 22 23" at bounding box center [1211, 651] width 28 height 25
type input "15:00"
drag, startPoint x: 1247, startPoint y: 638, endPoint x: 1243, endPoint y: 629, distance: 9.8
click at [1247, 639] on select "00 01 02 03 04 05 06 07 08 09 10 11 12 13 14 15 16 17 18 19 20 21 22 23 24 25 2…" at bounding box center [1243, 651] width 28 height 25
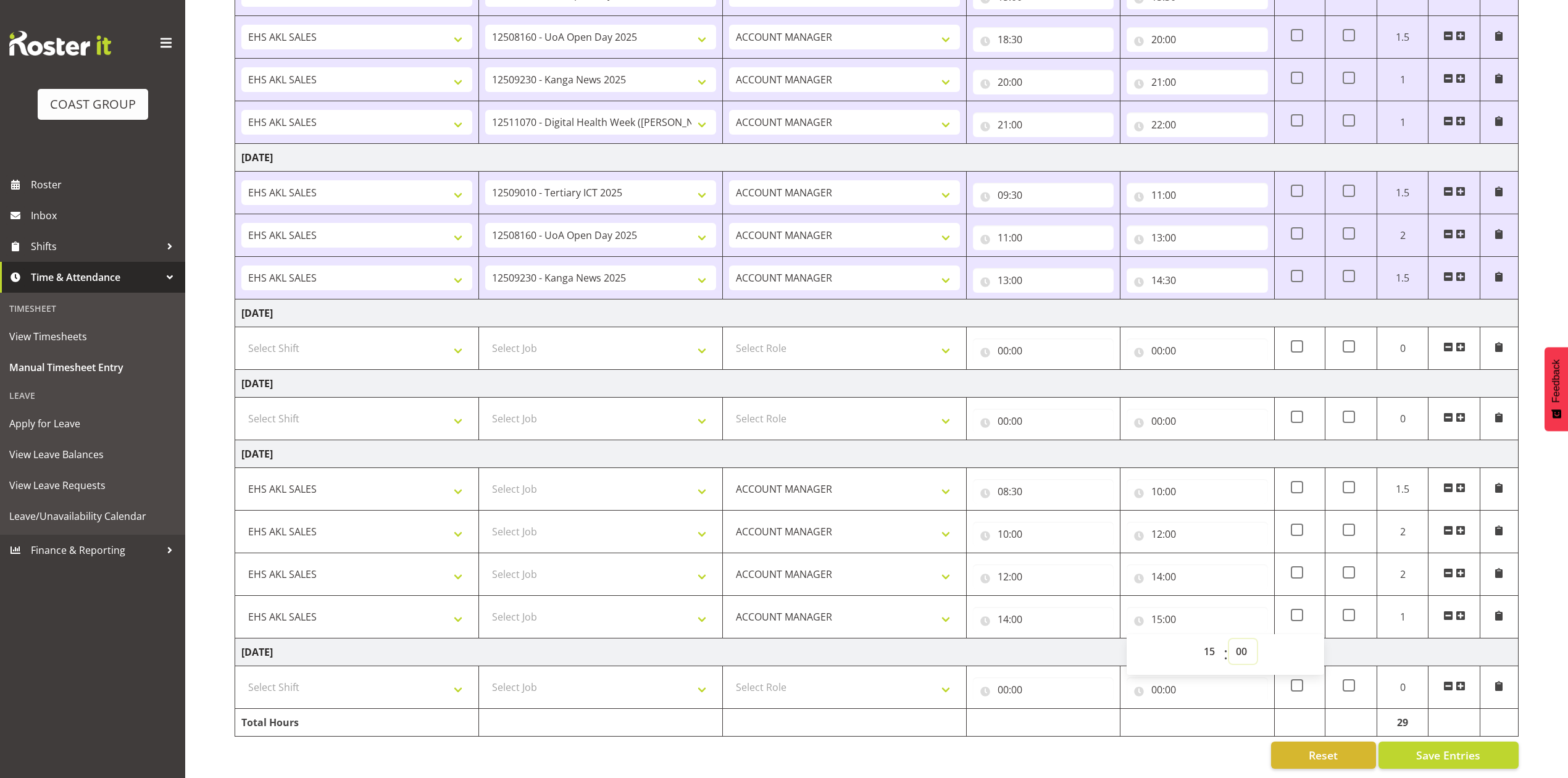
select select "30"
click at [1229, 639] on select "00 01 02 03 04 05 06 07 08 09 10 11 12 13 14 15 16 17 18 19 20 21 22 23 24 25 2…" at bounding box center [1243, 651] width 28 height 25
type input "15:30"
click at [1109, 638] on td "[DATE]" at bounding box center [877, 652] width 1284 height 28
drag, startPoint x: 403, startPoint y: 676, endPoint x: 395, endPoint y: 683, distance: 10.6
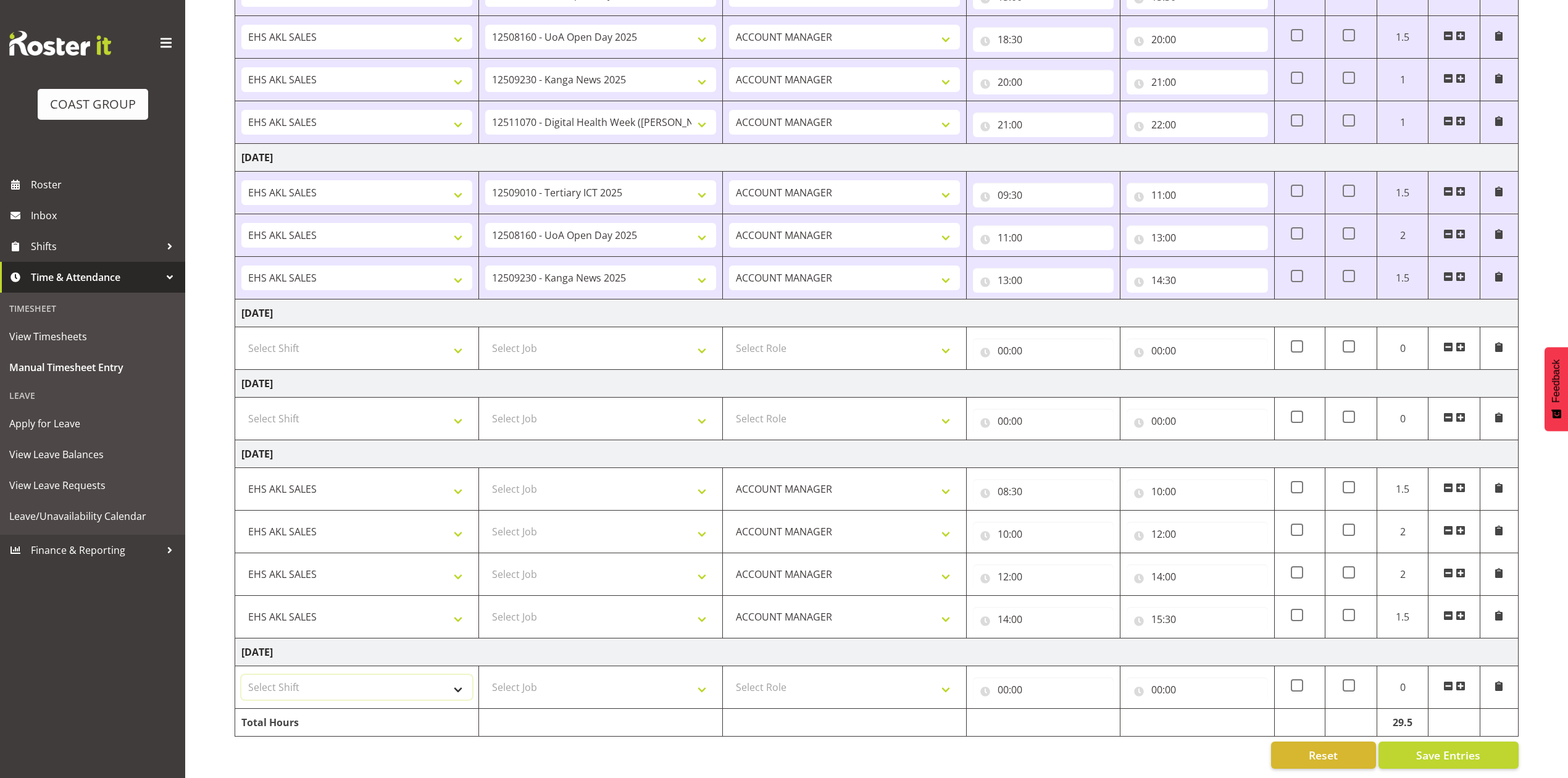
click at [403, 676] on select "Select Shift EHS AKL SALES" at bounding box center [357, 687] width 231 height 25
select select "1327"
click at [242, 675] on select "Select Shift EHS AKL SALES" at bounding box center [357, 687] width 231 height 25
click at [771, 675] on select "Select Role ACCOUNT MANAGER Account Manager" at bounding box center [844, 687] width 231 height 25
select select "197"
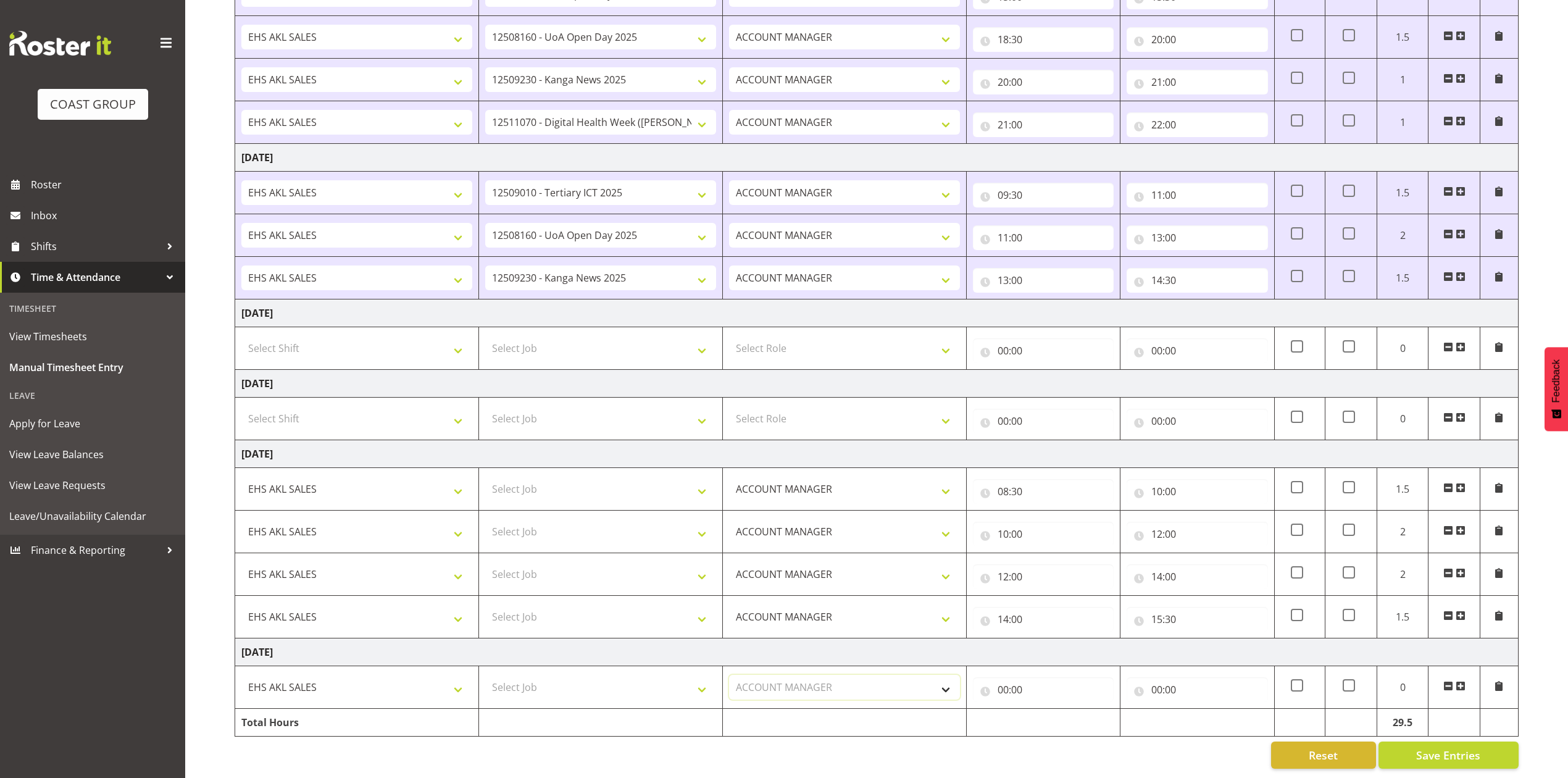
click at [729, 675] on select "Select Role ACCOUNT MANAGER Account Manager" at bounding box center [844, 687] width 231 height 25
click at [1000, 678] on input "00:00" at bounding box center [1043, 690] width 141 height 25
click at [1051, 709] on select "00 01 02 03 04 05 06 07 08 09 10 11 12 13 14 15 16 17 18 19 20 21 22 23" at bounding box center [1057, 722] width 28 height 25
select select "8"
click at [1043, 709] on select "00 01 02 03 04 05 06 07 08 09 10 11 12 13 14 15 16 17 18 19 20 21 22 23" at bounding box center [1057, 722] width 28 height 25
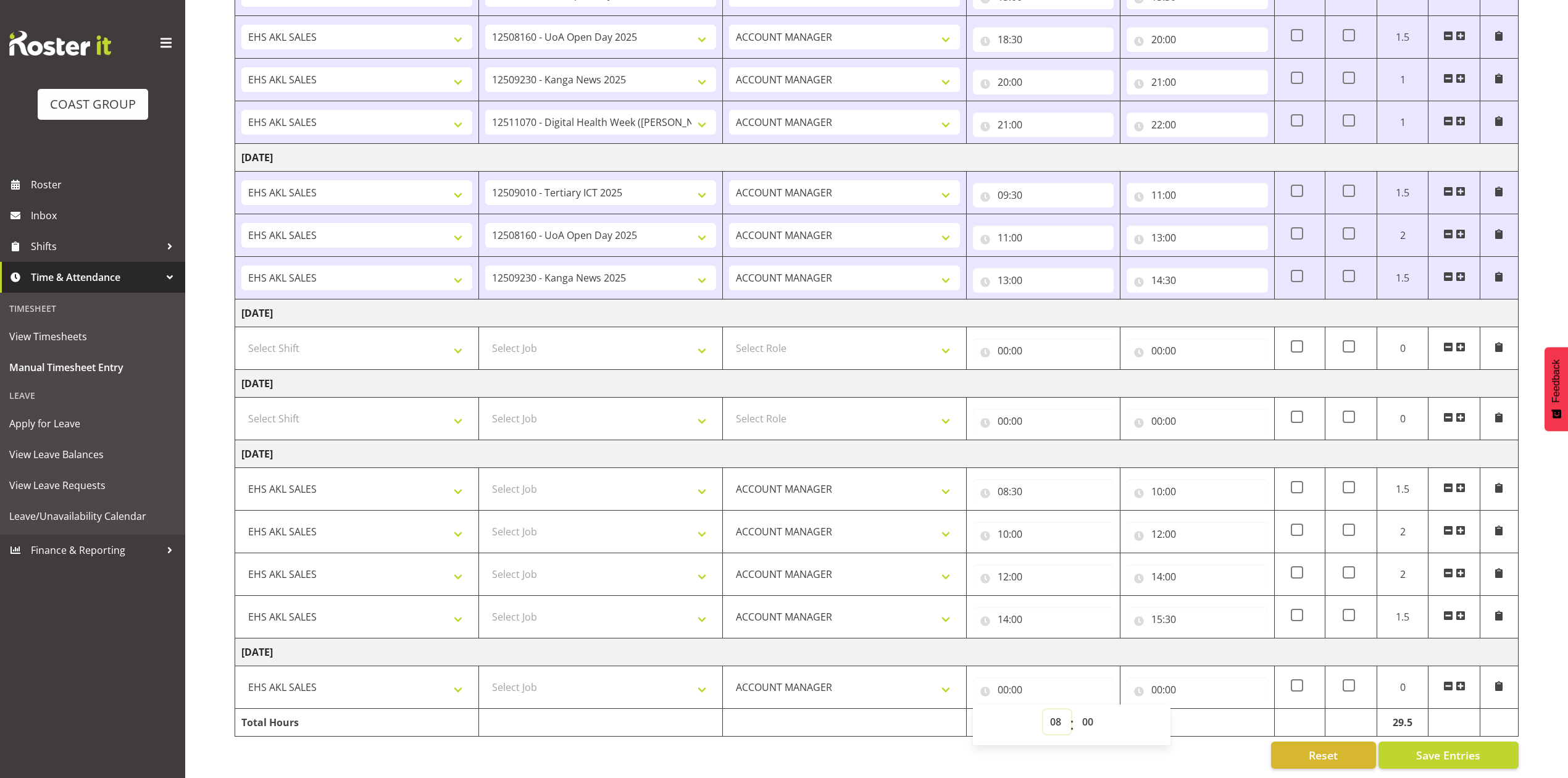
type input "08:00"
click at [1090, 710] on select "00 01 02 03 04 05 06 07 08 09 10 11 12 13 14 15 16 17 18 19 20 21 22 23 24 25 2…" at bounding box center [1090, 722] width 28 height 25
select select "30"
click at [1076, 709] on select "00 01 02 03 04 05 06 07 08 09 10 11 12 13 14 15 16 17 18 19 20 21 22 23 24 25 2…" at bounding box center [1090, 722] width 28 height 25
type input "08:30"
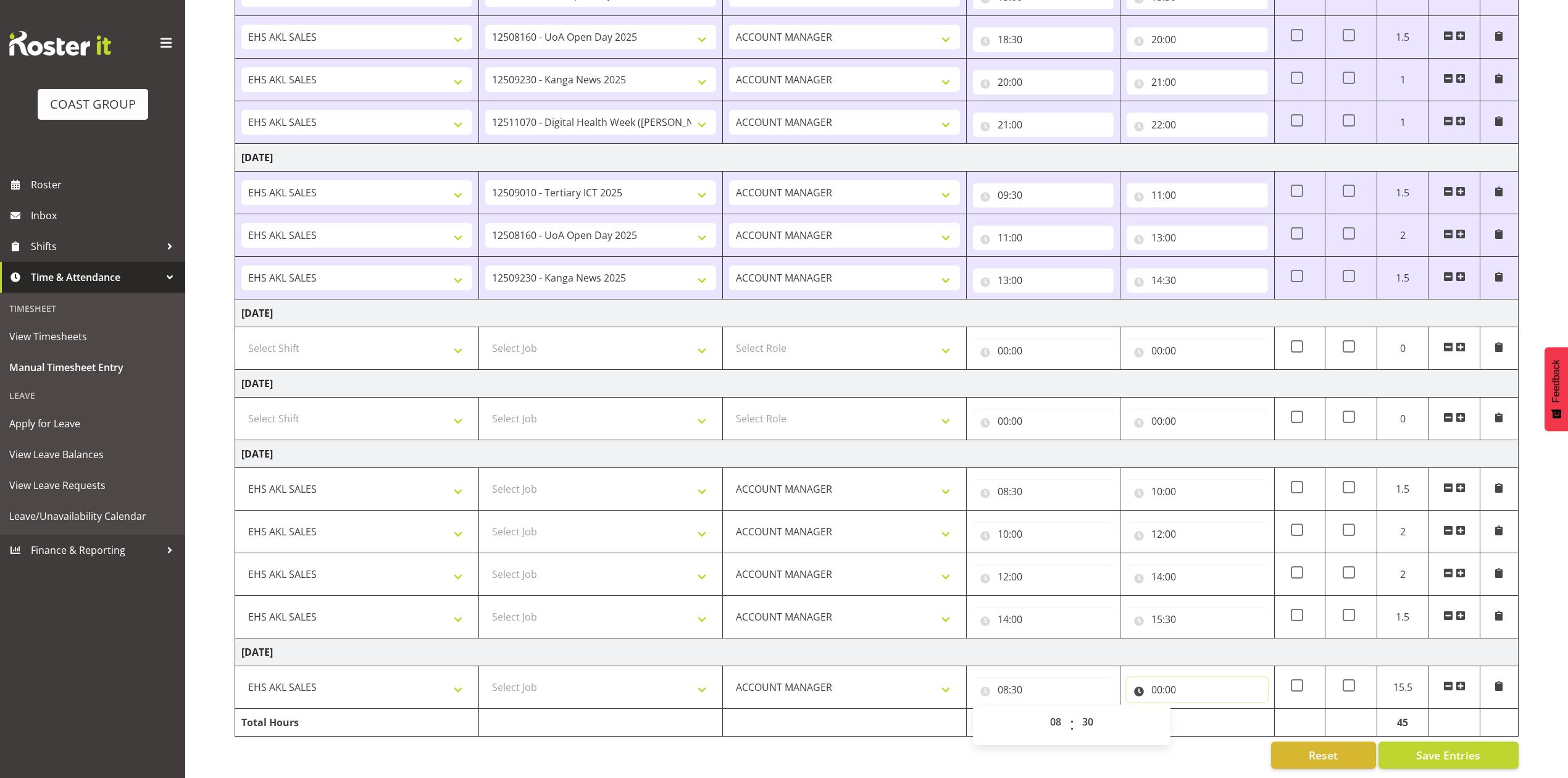
click at [1157, 678] on input "00:00" at bounding box center [1197, 690] width 141 height 25
drag, startPoint x: 1213, startPoint y: 704, endPoint x: 1210, endPoint y: 697, distance: 7.6
click at [1213, 709] on select "00 01 02 03 04 05 06 07 08 09 10 11 12 13 14 15 16 17 18 19 20 21 22 23" at bounding box center [1211, 722] width 28 height 25
select select "10"
click at [1197, 709] on select "00 01 02 03 04 05 06 07 08 09 10 11 12 13 14 15 16 17 18 19 20 21 22 23" at bounding box center [1211, 722] width 28 height 25
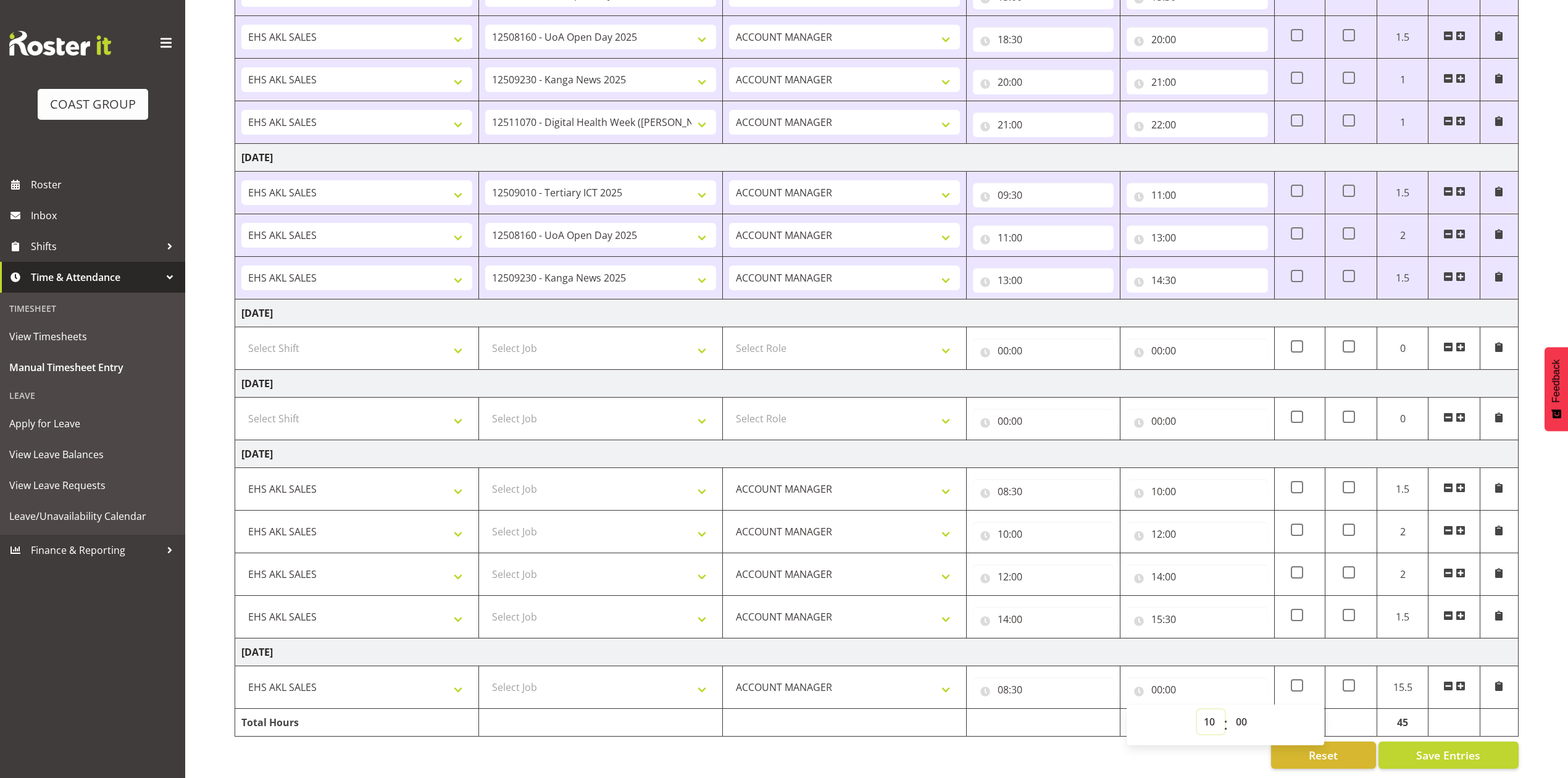
type input "10:00"
click at [1462, 682] on span at bounding box center [1461, 687] width 10 height 10
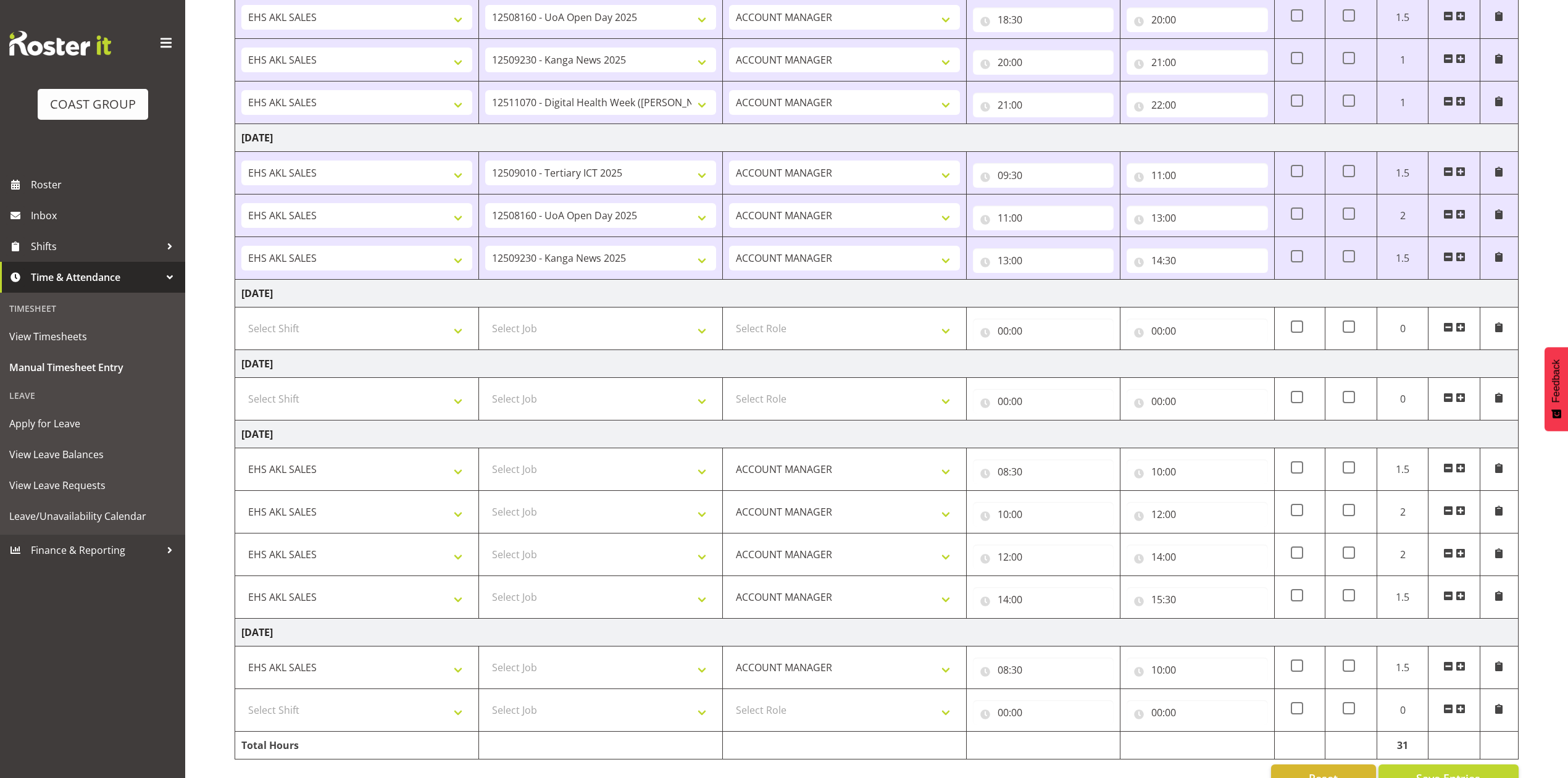
scroll to position [681, 0]
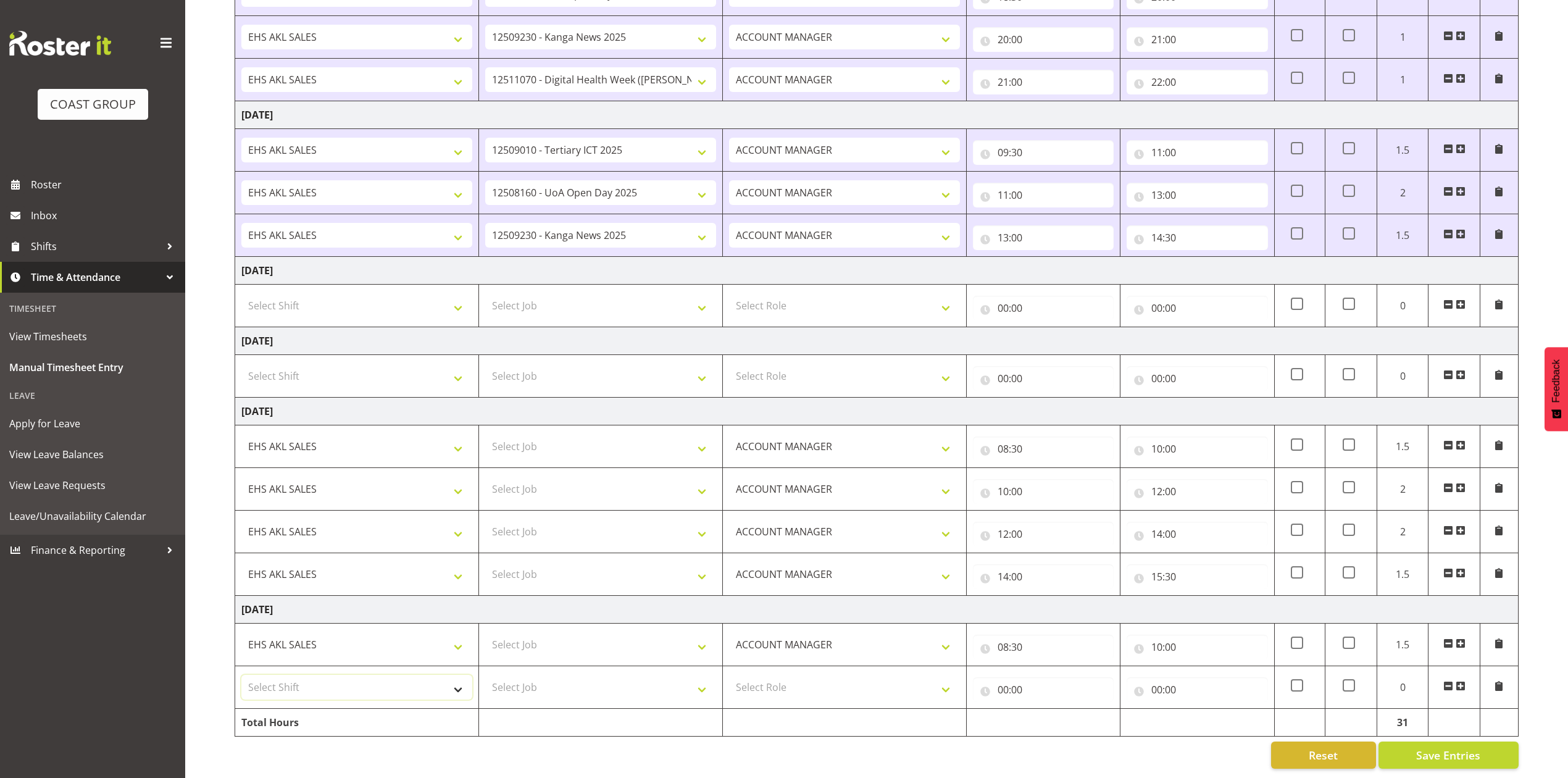
click at [415, 683] on select "Select Shift EHS AKL SALES" at bounding box center [357, 687] width 231 height 25
select select "1327"
click at [242, 675] on select "Select Shift EHS AKL SALES" at bounding box center [357, 687] width 231 height 25
click at [810, 675] on select "Select Role ACCOUNT MANAGER Account Manager" at bounding box center [844, 687] width 231 height 25
select select "197"
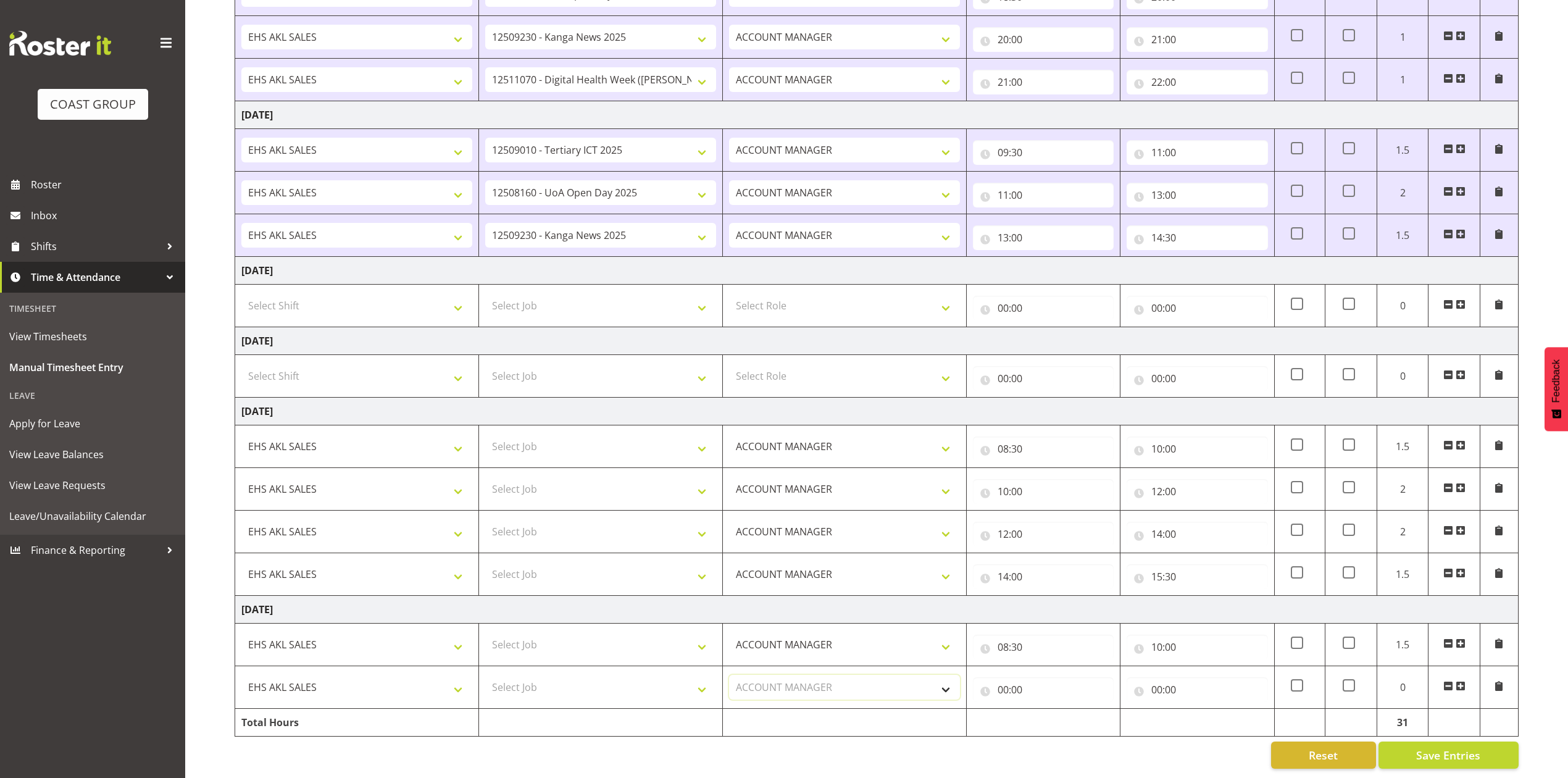
click at [729, 675] on select "Select Role ACCOUNT MANAGER Account Manager" at bounding box center [844, 687] width 231 height 25
click at [1008, 678] on input "00:00" at bounding box center [1043, 690] width 141 height 25
click at [1059, 709] on select "00 01 02 03 04 05 06 07 08 09 10 11 12 13 14 15 16 17 18 19 20 21 22 23" at bounding box center [1057, 722] width 28 height 25
select select "10"
click at [1043, 709] on select "00 01 02 03 04 05 06 07 08 09 10 11 12 13 14 15 16 17 18 19 20 21 22 23" at bounding box center [1057, 722] width 28 height 25
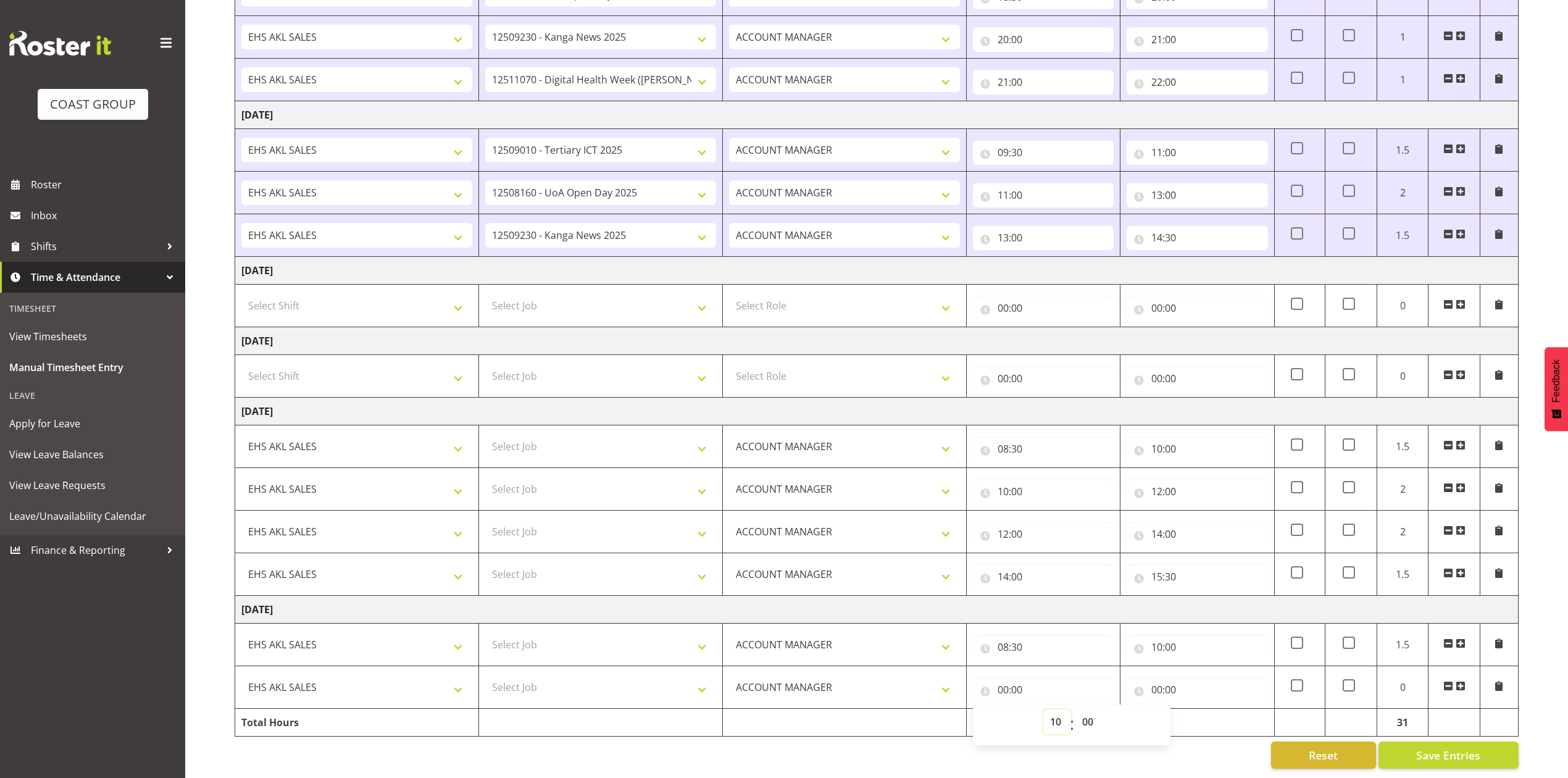
type input "10:00"
click at [1159, 678] on input "00:00" at bounding box center [1197, 690] width 141 height 25
click at [1210, 709] on select "00 01 02 03 04 05 06 07 08 09 10 11 12 13 14 15 16 17 18 19 20 21 22 23" at bounding box center [1211, 722] width 28 height 25
select select "11"
click at [1197, 709] on select "00 01 02 03 04 05 06 07 08 09 10 11 12 13 14 15 16 17 18 19 20 21 22 23" at bounding box center [1211, 722] width 28 height 25
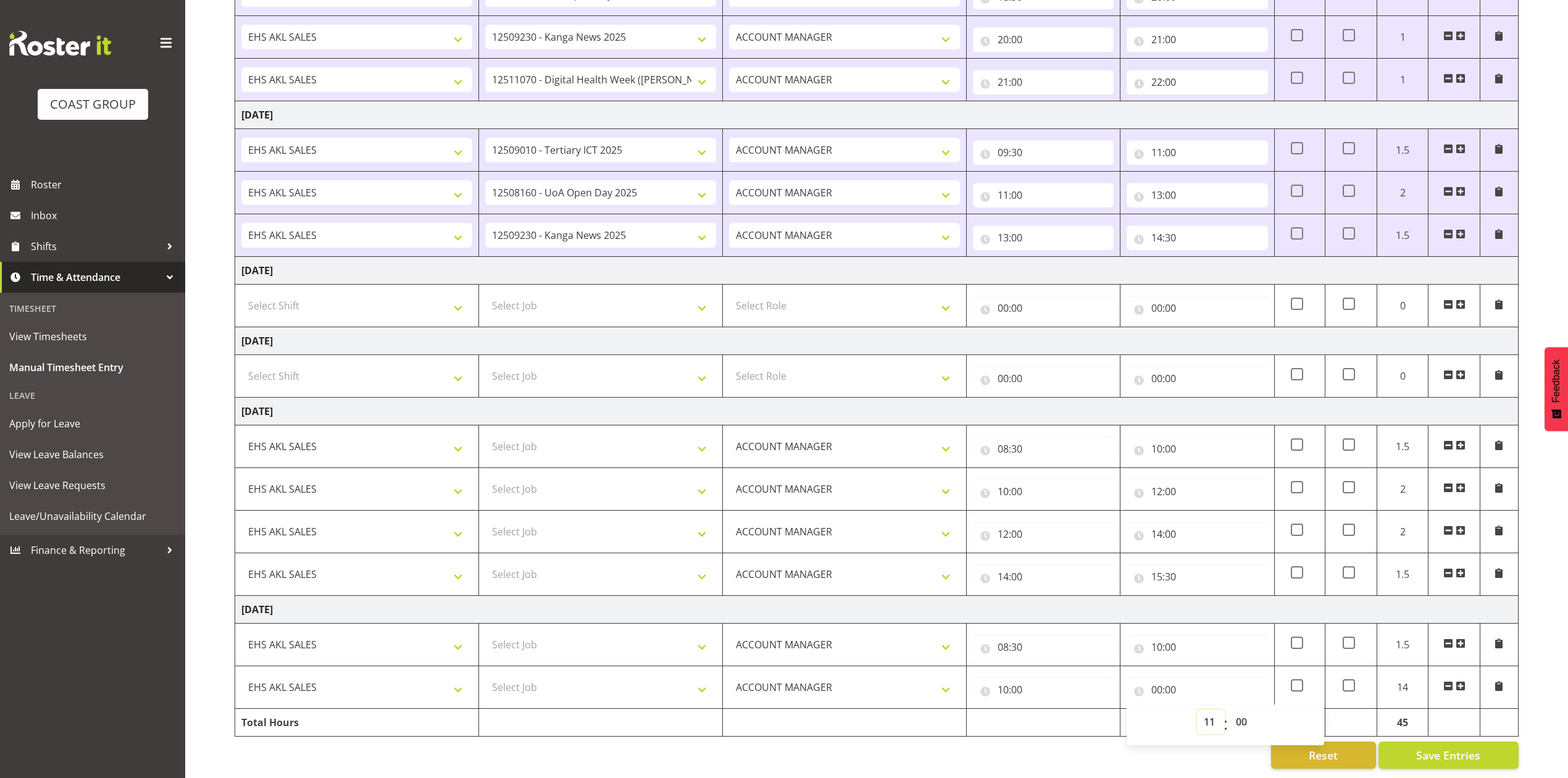
type input "11:00"
drag, startPoint x: 1462, startPoint y: 670, endPoint x: 1106, endPoint y: 631, distance: 358.1
click at [1463, 682] on span at bounding box center [1461, 687] width 10 height 10
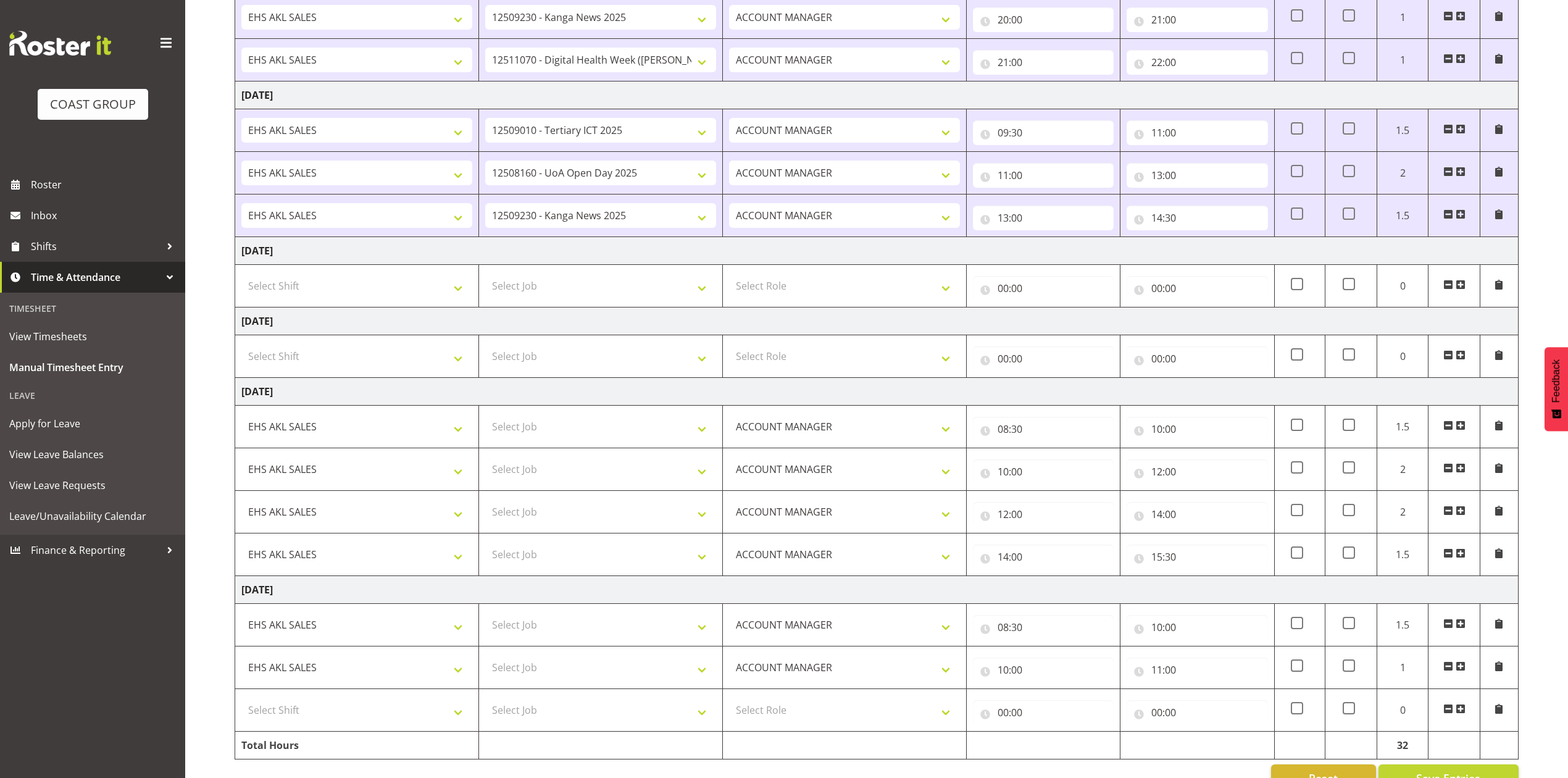
scroll to position [724, 0]
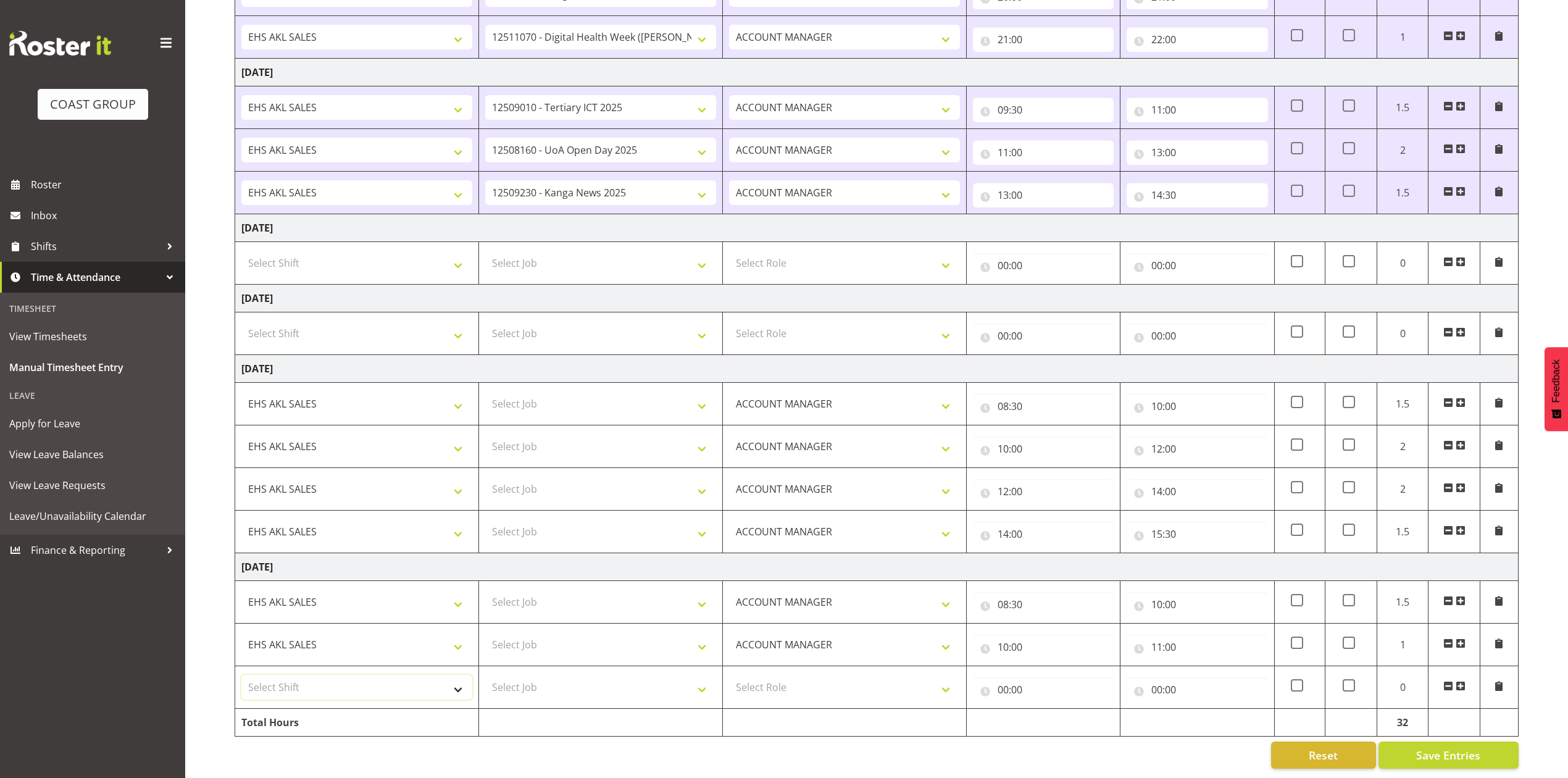
click at [318, 675] on select "Select Shift EHS AKL SALES" at bounding box center [357, 687] width 231 height 25
select select "1327"
click at [242, 675] on select "Select Shift EHS AKL SALES" at bounding box center [357, 687] width 231 height 25
drag, startPoint x: 790, startPoint y: 672, endPoint x: 792, endPoint y: 678, distance: 6.3
click at [790, 675] on select "Select Role ACCOUNT MANAGER Account Manager" at bounding box center [844, 687] width 231 height 25
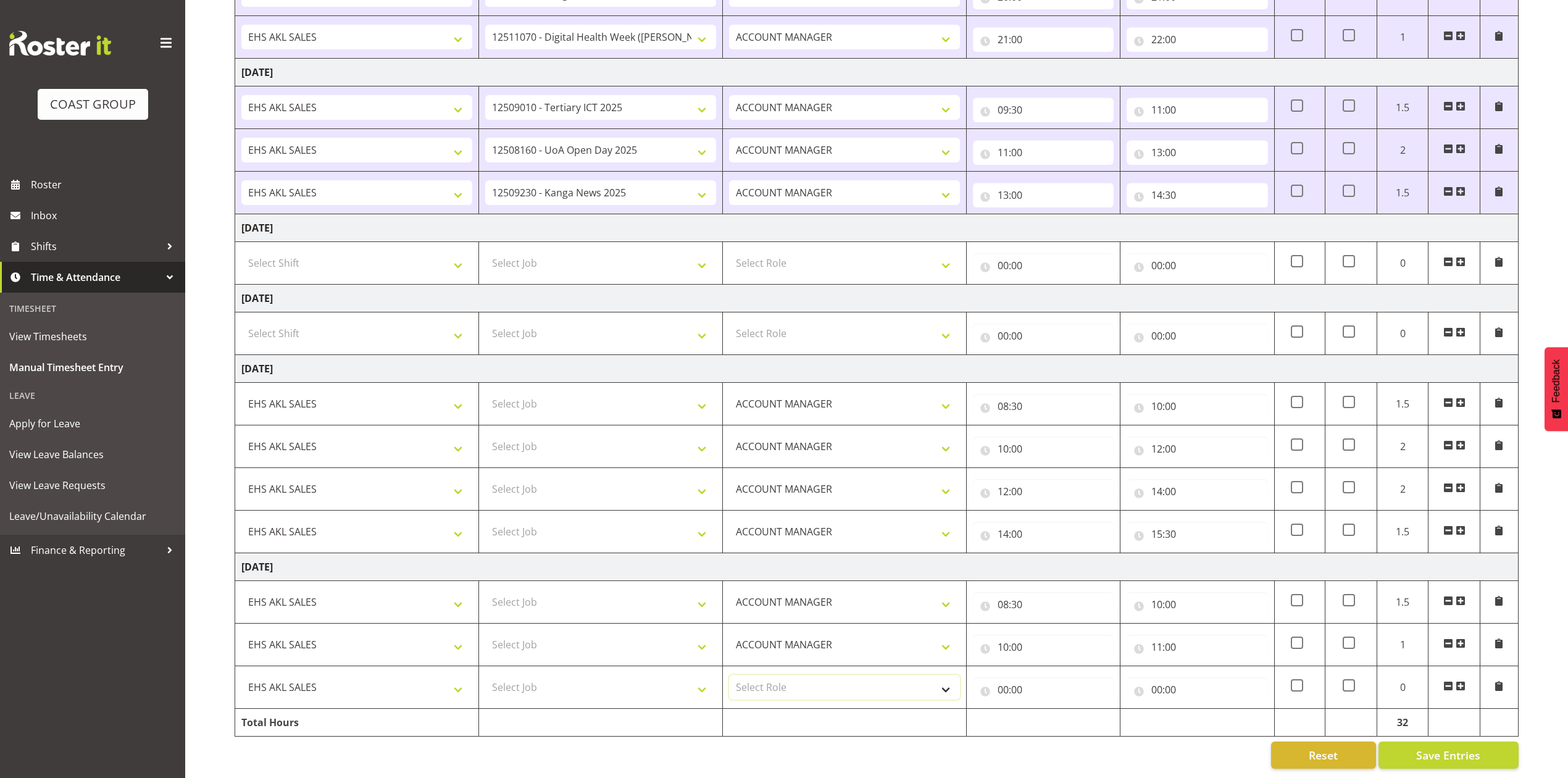
select select "197"
click at [729, 675] on select "Select Role ACCOUNT MANAGER Account Manager" at bounding box center [844, 687] width 231 height 25
click at [1003, 678] on input "00:00" at bounding box center [1043, 690] width 141 height 25
click at [1053, 705] on div "00 01 02 03 04 05 06 07 08 09 10 11 12 13 14 15 16 17 18 19 20 21 22 23 : 00 01…" at bounding box center [1071, 725] width 197 height 41
click at [1057, 709] on select "00 01 02 03 04 05 06 07 08 09 10 11 12 13 14 15 16 17 18 19 20 21 22 23" at bounding box center [1057, 722] width 28 height 25
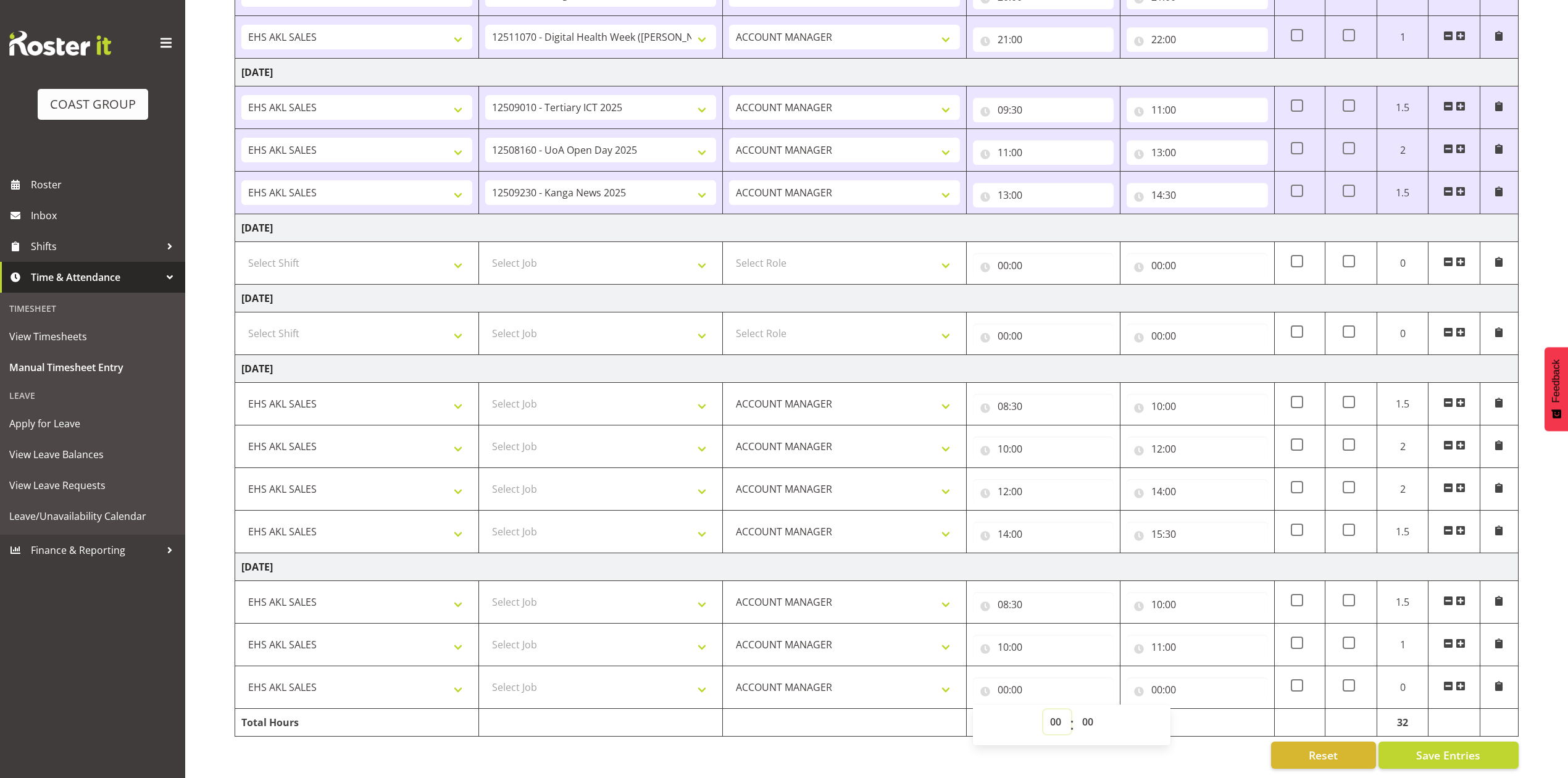
select select "11"
click at [1043, 709] on select "00 01 02 03 04 05 06 07 08 09 10 11 12 13 14 15 16 17 18 19 20 21 22 23" at bounding box center [1057, 722] width 28 height 25
type input "11:00"
click at [1154, 678] on input "00:00" at bounding box center [1197, 690] width 141 height 25
drag, startPoint x: 1208, startPoint y: 708, endPoint x: 1212, endPoint y: 700, distance: 8.9
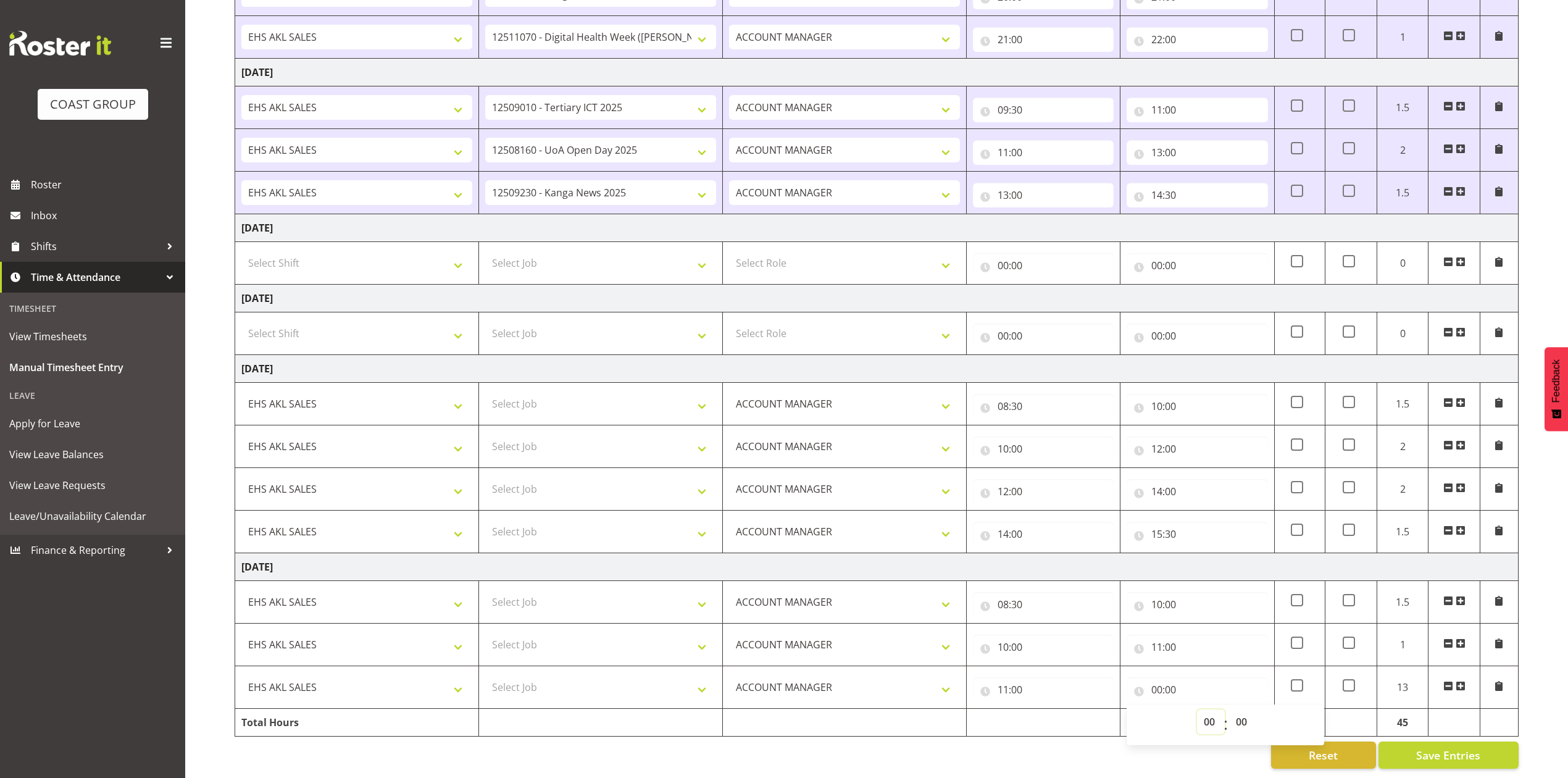
click at [1209, 709] on select "00 01 02 03 04 05 06 07 08 09 10 11 12 13 14 15 16 17 18 19 20 21 22 23" at bounding box center [1211, 722] width 28 height 25
select select "13"
click at [1197, 709] on select "00 01 02 03 04 05 06 07 08 09 10 11 12 13 14 15 16 17 18 19 20 21 22 23" at bounding box center [1211, 722] width 28 height 25
type input "13:00"
click at [1461, 682] on span at bounding box center [1461, 687] width 10 height 10
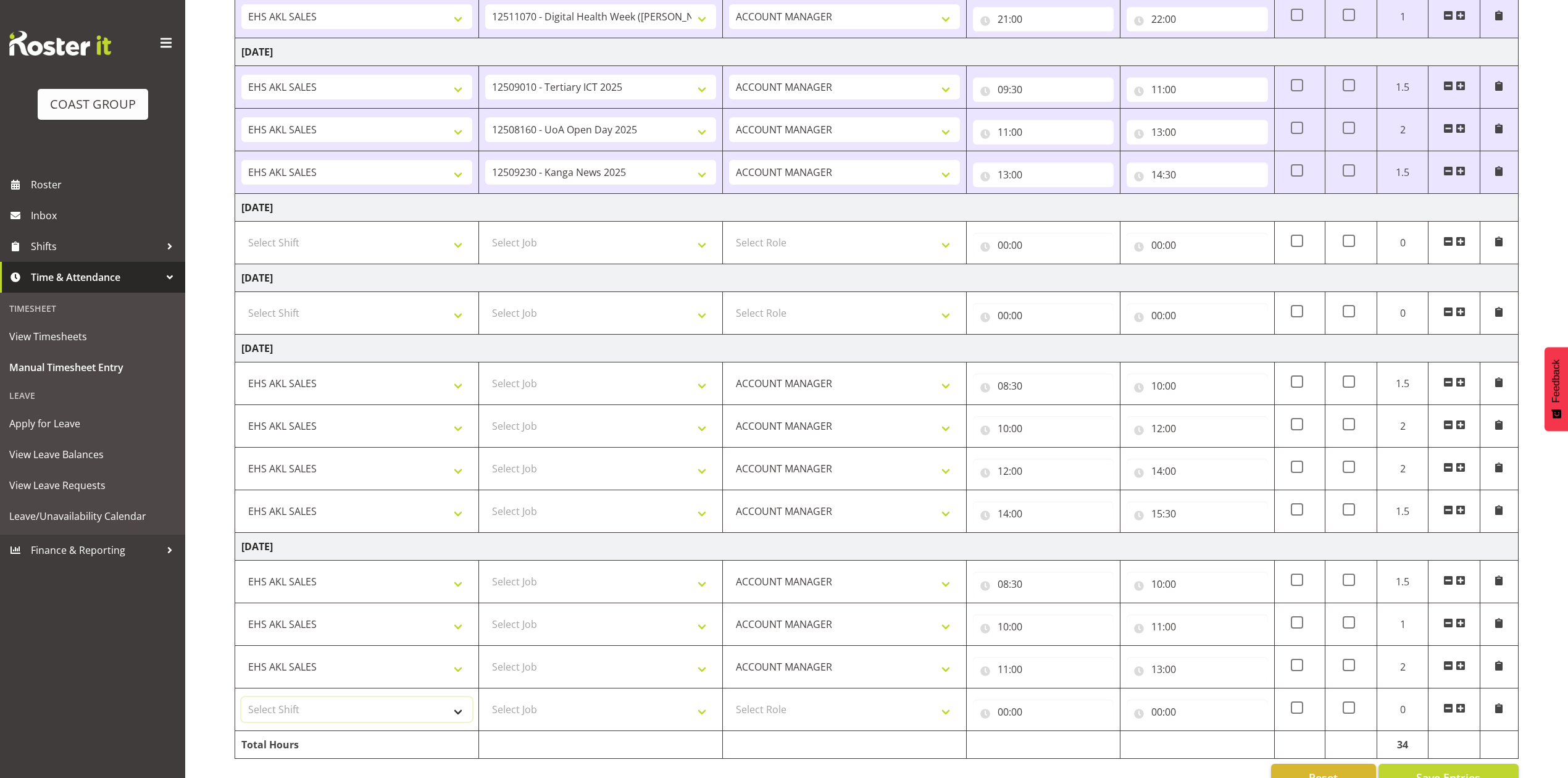
click at [398, 722] on select "Select Shift EHS AKL SALES" at bounding box center [357, 709] width 231 height 25
select select "1327"
click at [242, 705] on select "Select Shift EHS AKL SALES" at bounding box center [357, 709] width 231 height 25
drag, startPoint x: 768, startPoint y: 730, endPoint x: 774, endPoint y: 718, distance: 13.4
click at [768, 728] on td "Select Role ACCOUNT MANAGER Account Manager" at bounding box center [845, 709] width 244 height 43
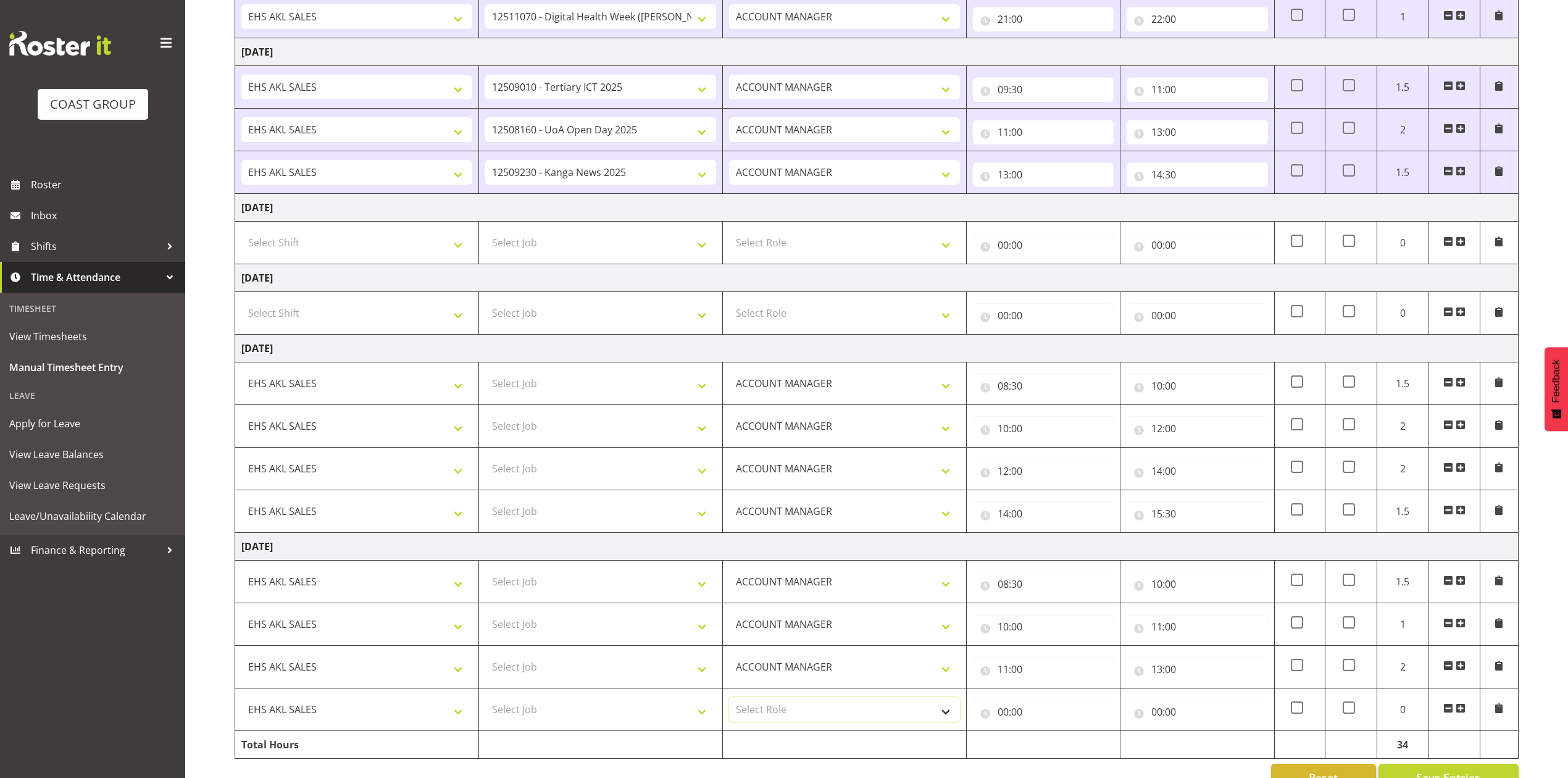
click at [775, 716] on select "Select Role ACCOUNT MANAGER Account Manager" at bounding box center [844, 709] width 231 height 25
select select "197"
click at [729, 705] on select "Select Role ACCOUNT MANAGER Account Manager" at bounding box center [844, 709] width 231 height 25
click at [1001, 722] on input "00:00" at bounding box center [1043, 712] width 141 height 25
drag, startPoint x: 1055, startPoint y: 750, endPoint x: 1059, endPoint y: 739, distance: 11.7
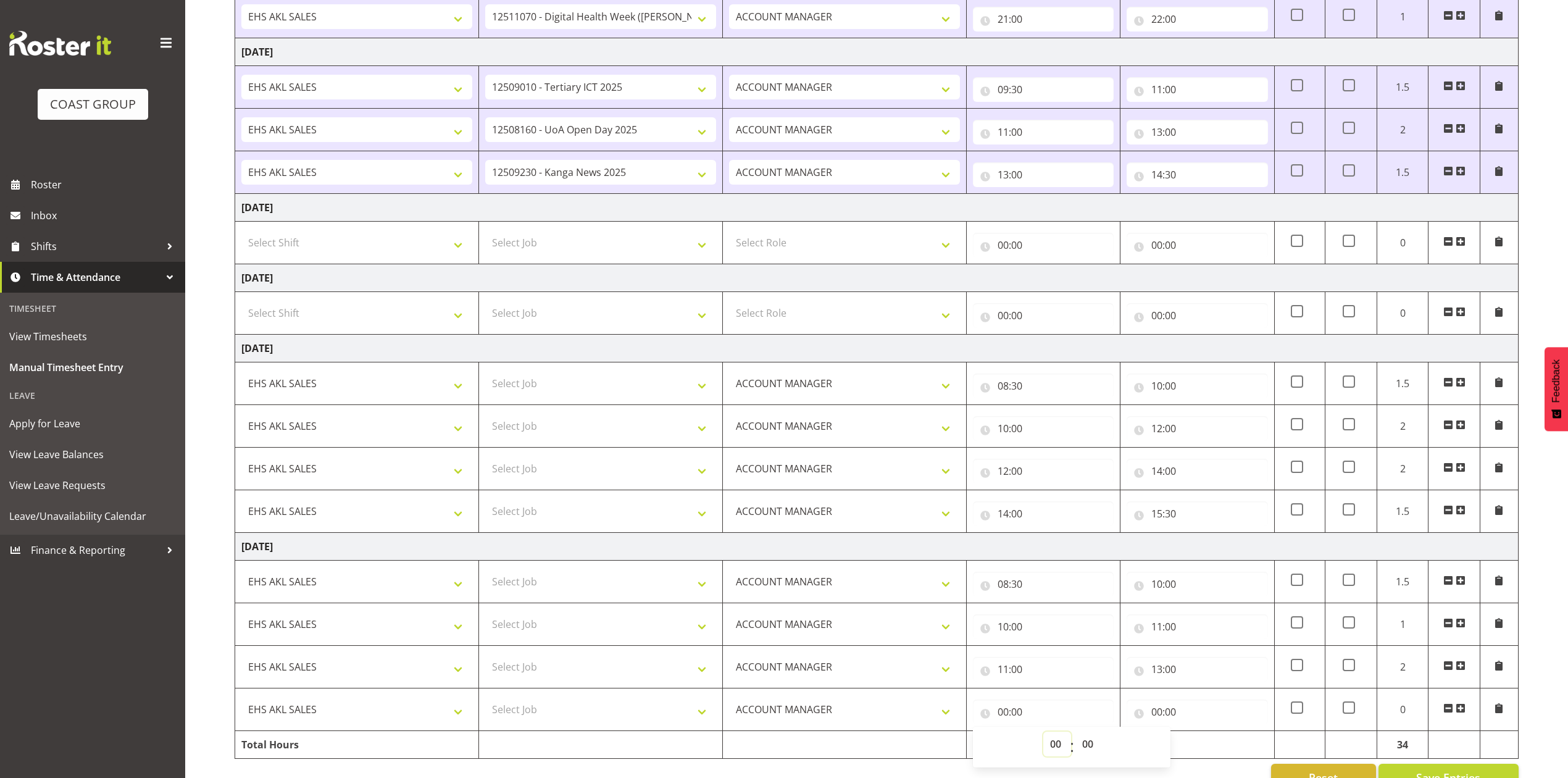
click at [1055, 749] on select "00 01 02 03 04 05 06 07 08 09 10 11 12 13 14 15 16 17 18 19 20 21 22 23" at bounding box center [1057, 744] width 28 height 25
select select "13"
click at [1043, 739] on select "00 01 02 03 04 05 06 07 08 09 10 11 12 13 14 15 16 17 18 19 20 21 22 23" at bounding box center [1057, 744] width 28 height 25
type input "13:00"
click at [1158, 722] on input "00:00" at bounding box center [1197, 712] width 141 height 25
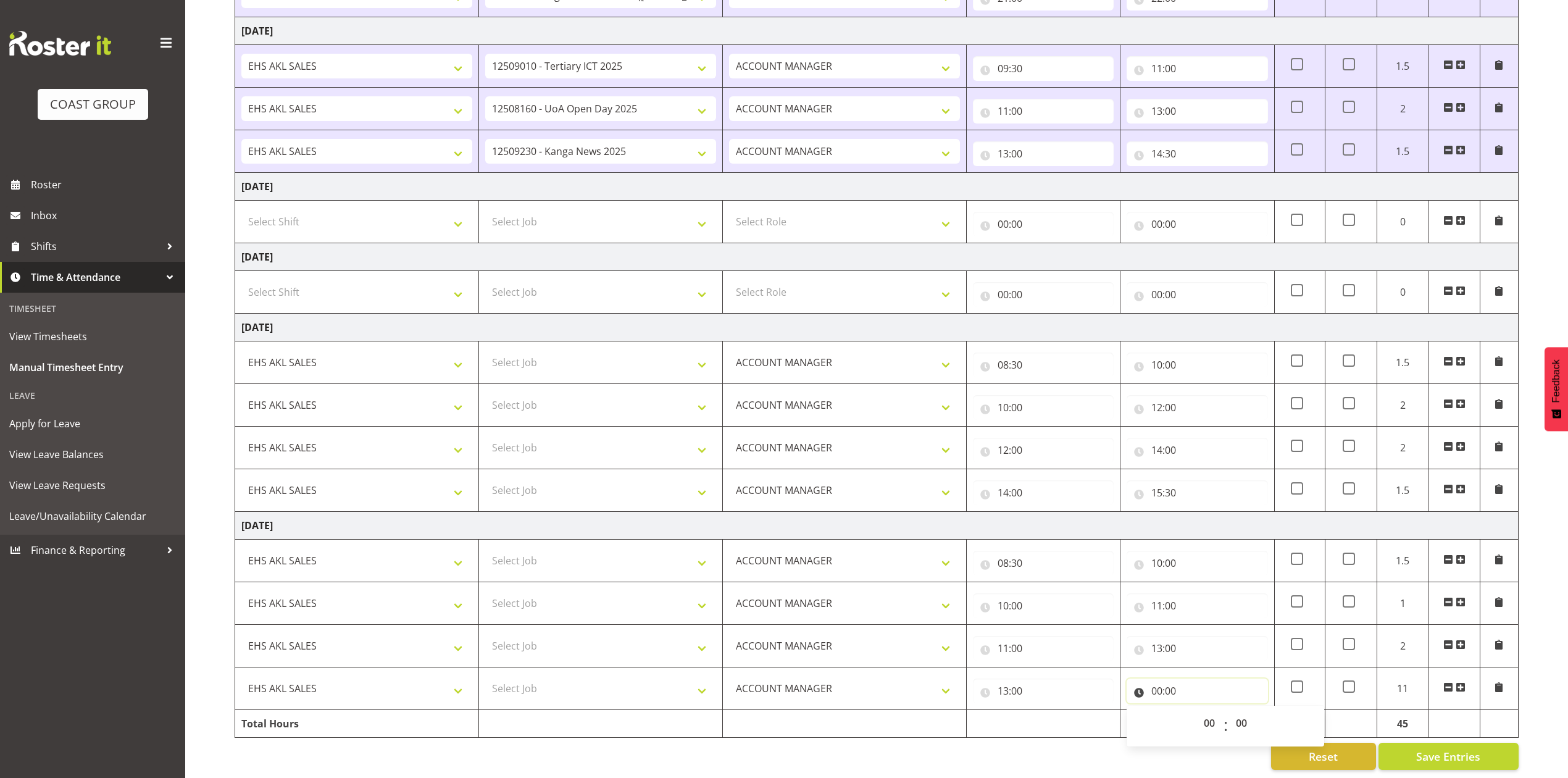
scroll to position [767, 0]
click at [1208, 709] on select "00 01 02 03 04 05 06 07 08 09 10 11 12 13 14 15 16 17 18 19 20 21 22 23" at bounding box center [1211, 722] width 28 height 25
select select "15"
click at [1197, 709] on select "00 01 02 03 04 05 06 07 08 09 10 11 12 13 14 15 16 17 18 19 20 21 22 23" at bounding box center [1211, 722] width 28 height 25
type input "15:00"
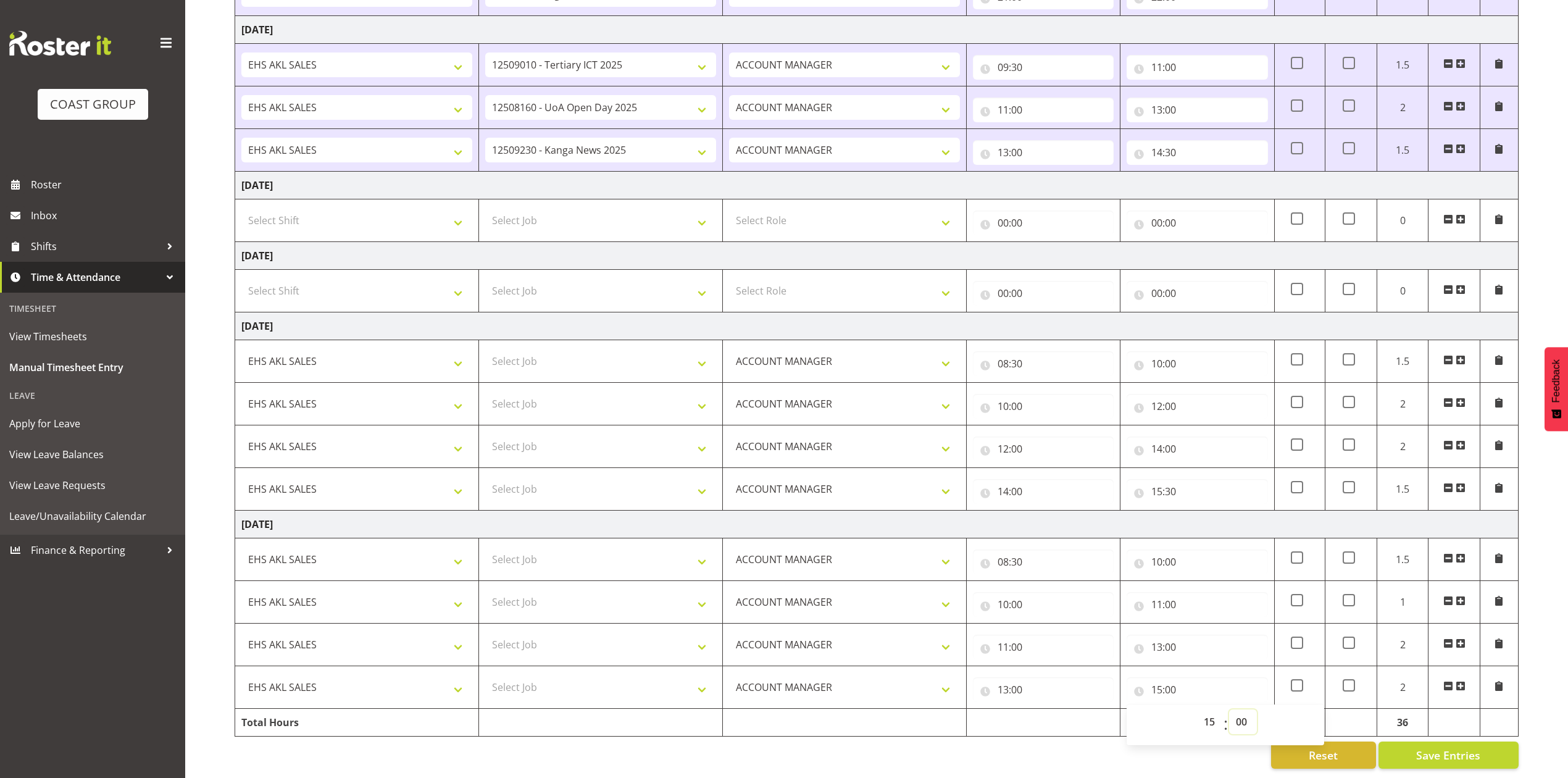
drag, startPoint x: 1245, startPoint y: 706, endPoint x: 1245, endPoint y: 698, distance: 8.0
click at [1245, 709] on select "00 01 02 03 04 05 06 07 08 09 10 11 12 13 14 15 16 17 18 19 20 21 22 23 24 25 2…" at bounding box center [1243, 722] width 28 height 25
select select "30"
click at [1229, 709] on select "00 01 02 03 04 05 06 07 08 09 10 11 12 13 14 15 16 17 18 19 20 21 22 23 24 25 2…" at bounding box center [1243, 722] width 28 height 25
type input "15:30"
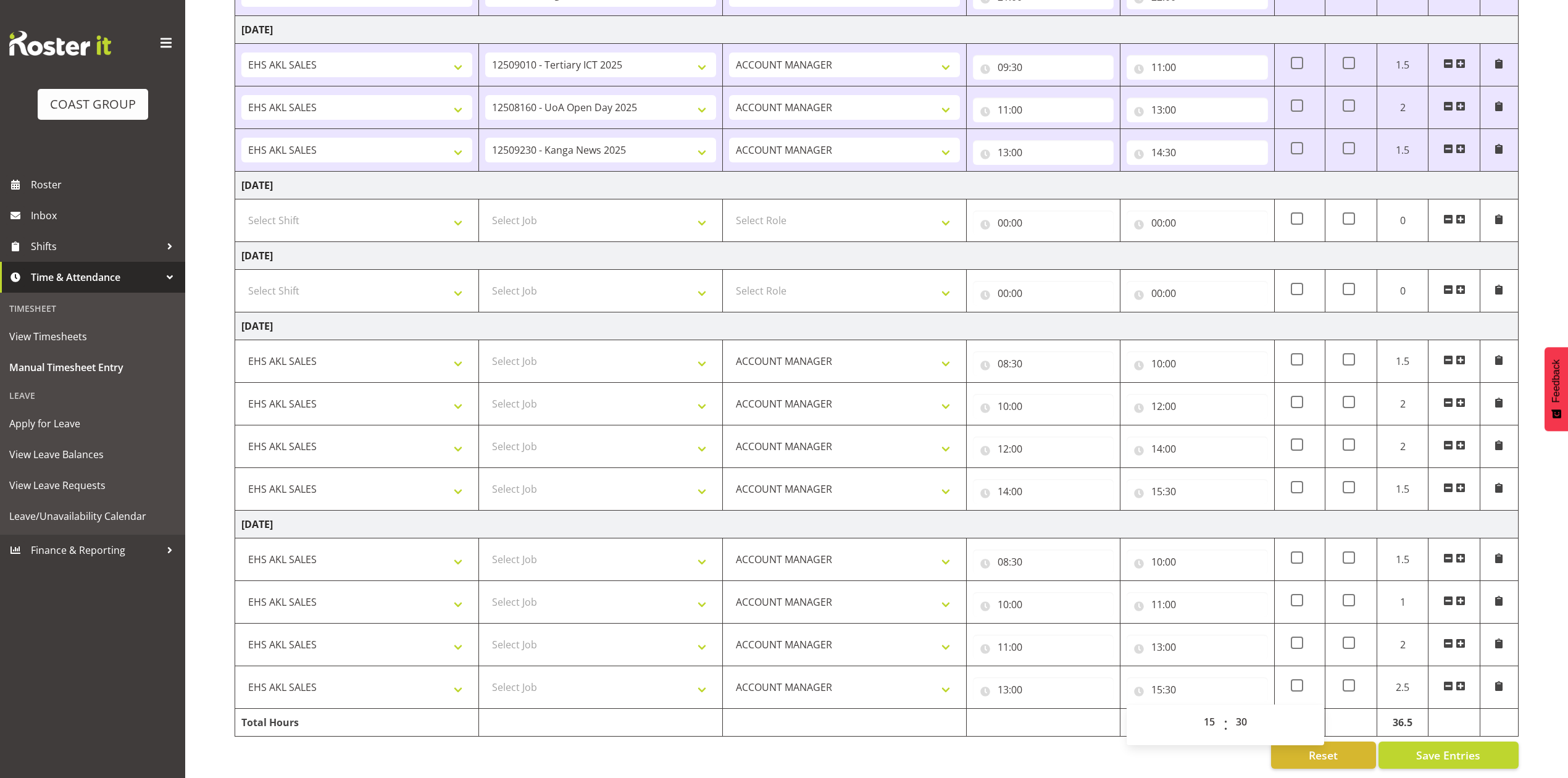
click at [1095, 724] on td at bounding box center [1043, 723] width 154 height 28
click at [1449, 748] on span "Save Entries" at bounding box center [1448, 755] width 64 height 16
